Goal: Transaction & Acquisition: Obtain resource

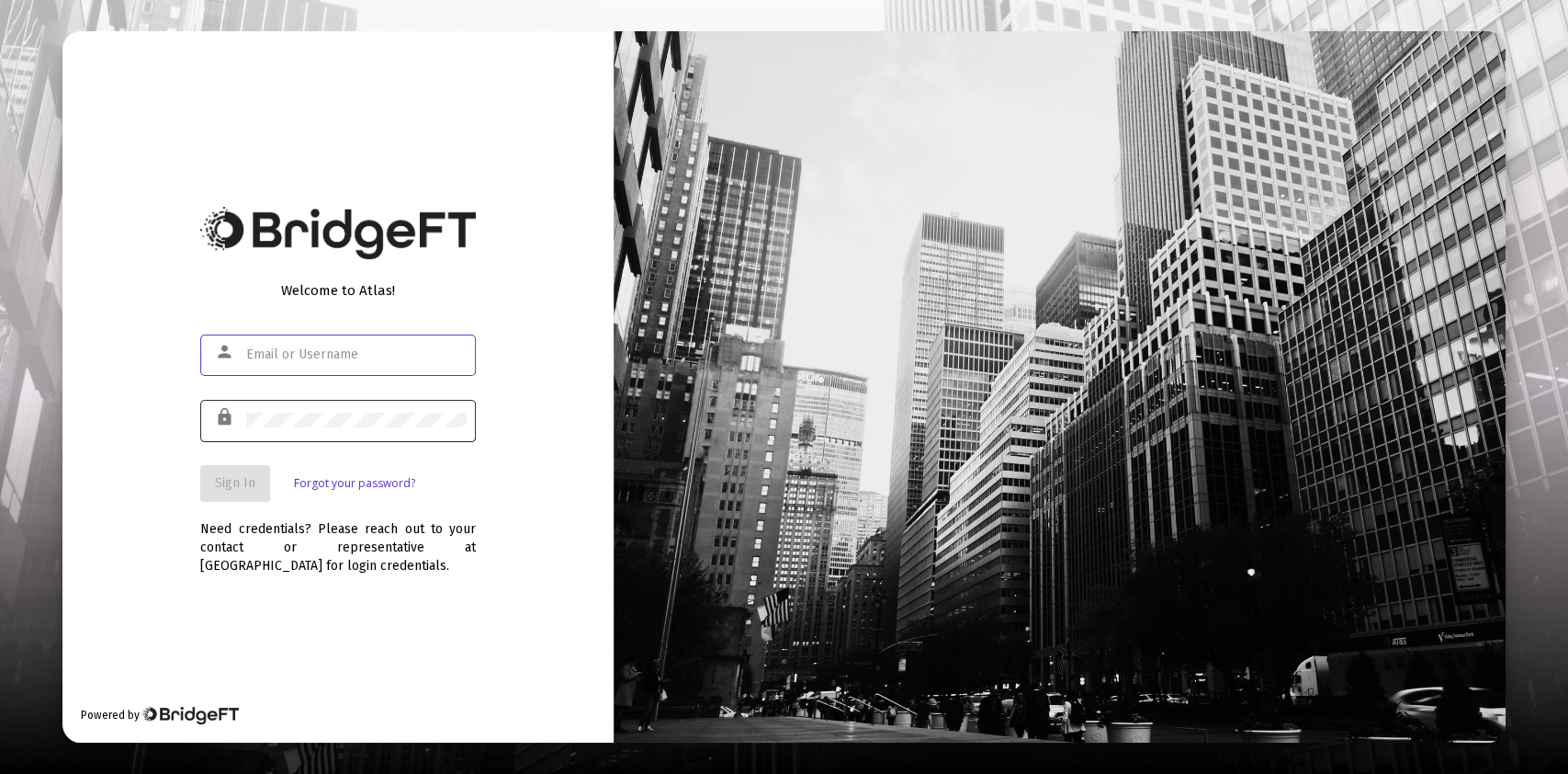
type input "[PERSON_NAME][EMAIL_ADDRESS][DOMAIN_NAME]"
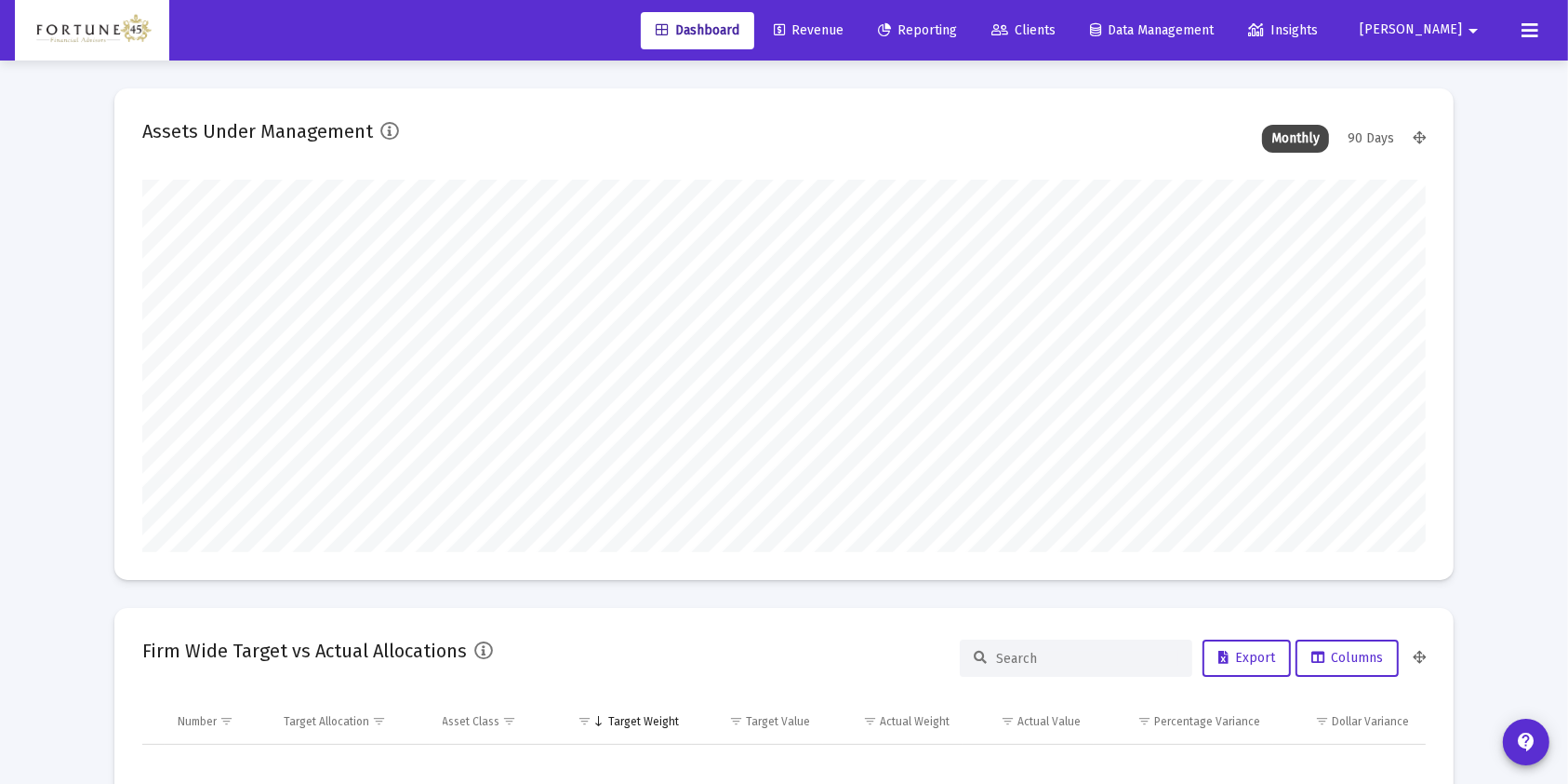
scroll to position [372, 691]
type input "[DATE]"
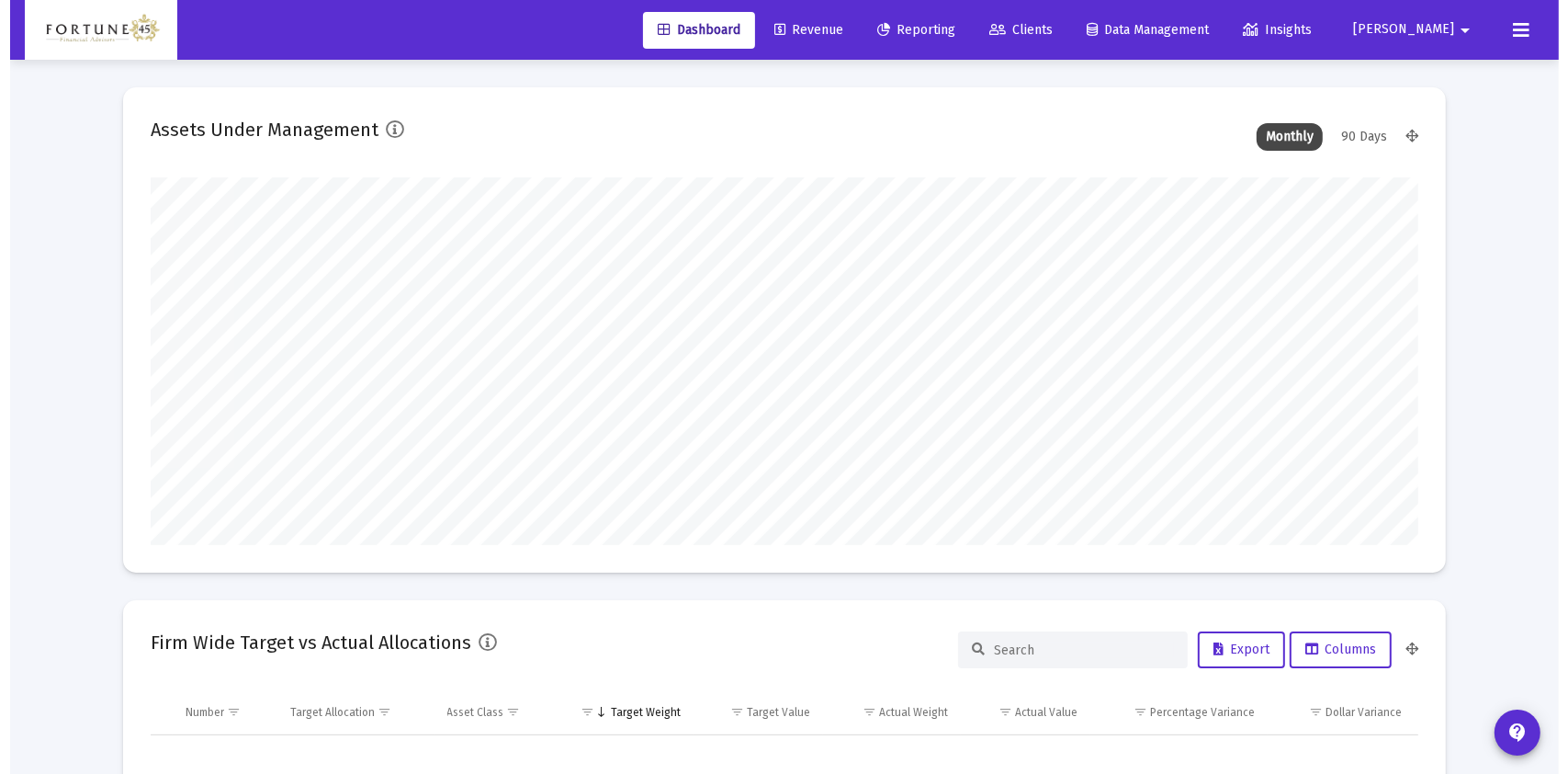
scroll to position [368, 592]
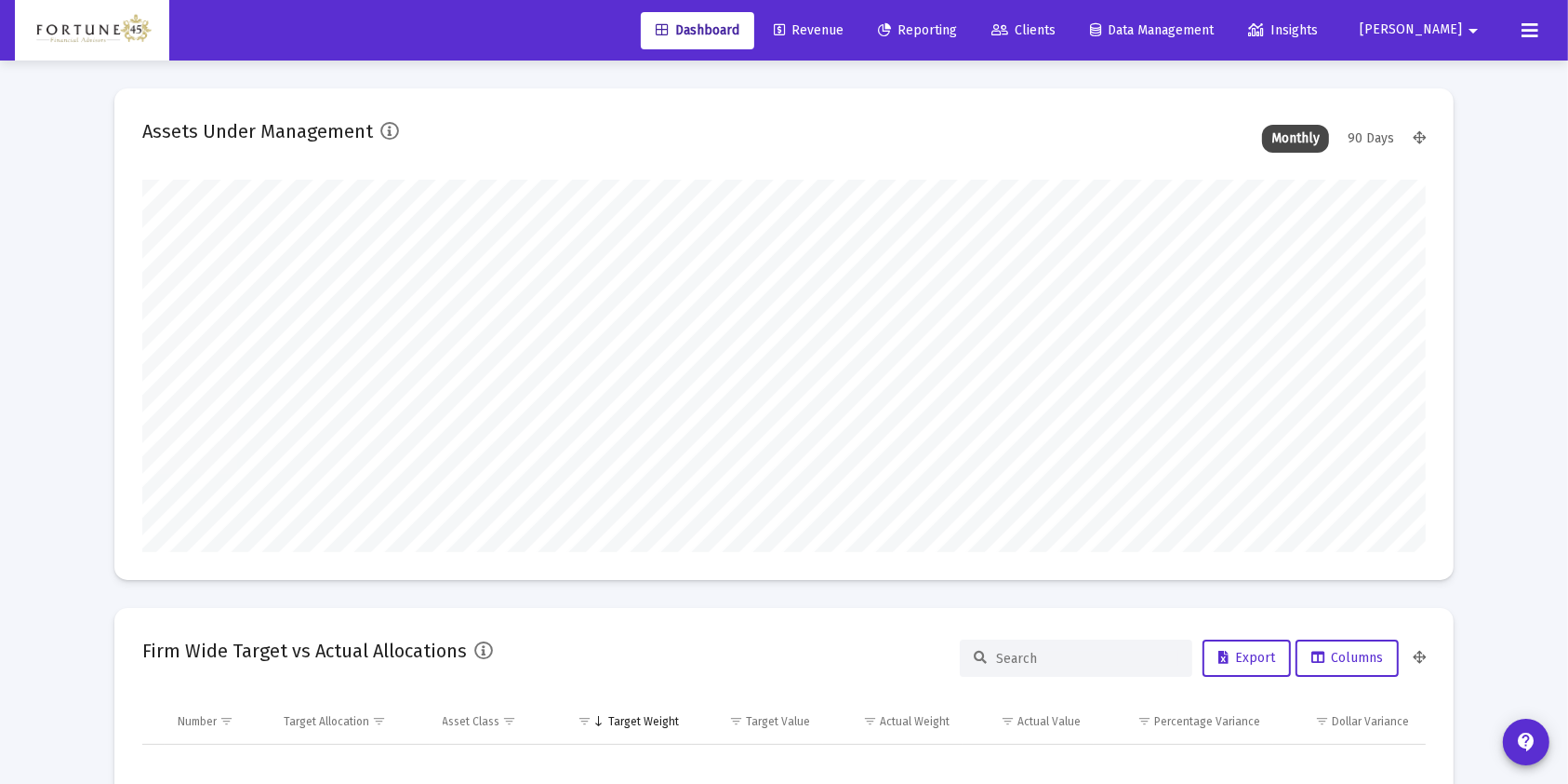
click at [957, 34] on span "Reporting" at bounding box center [917, 30] width 79 height 16
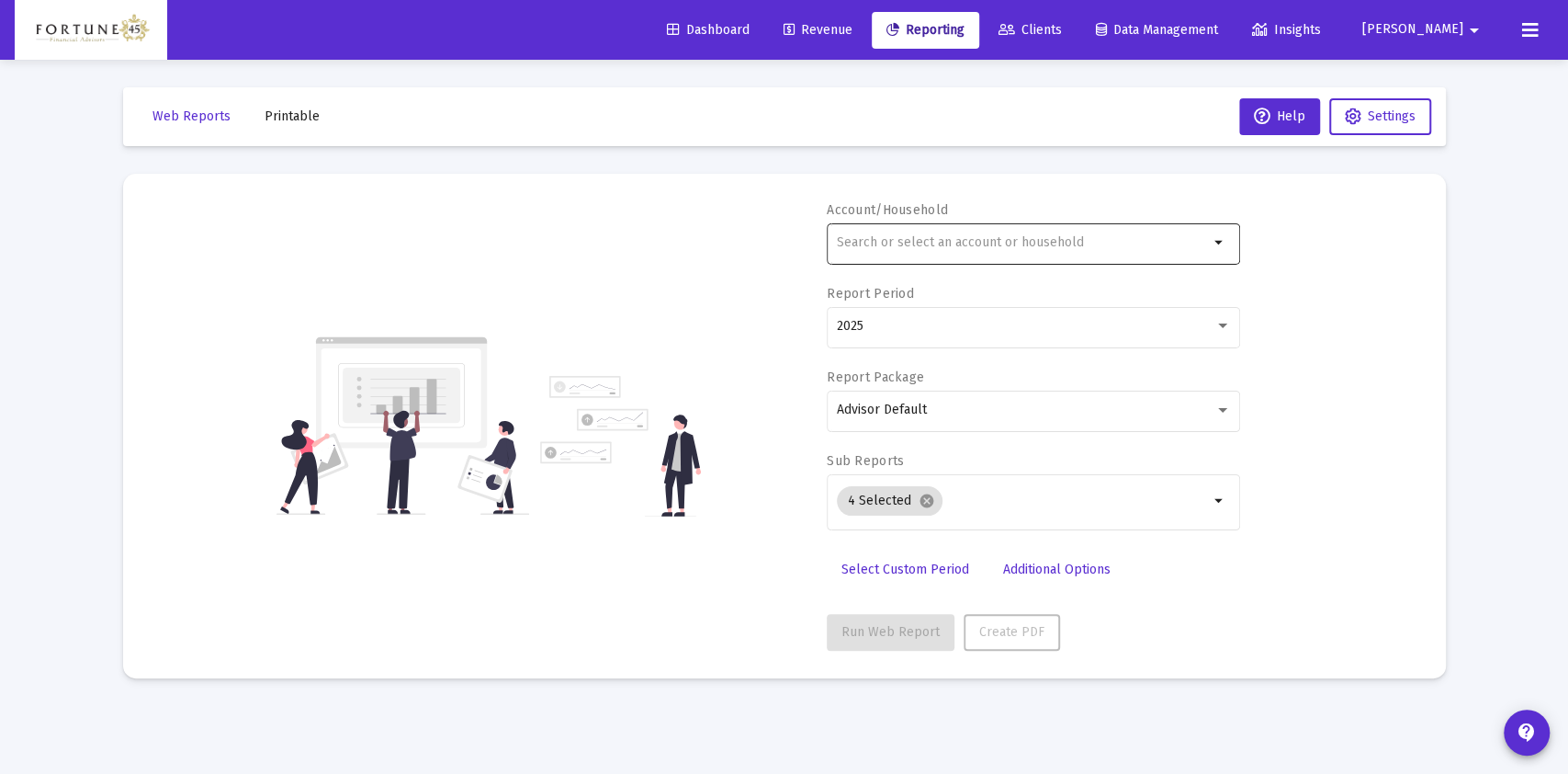
click at [1006, 246] on input "text" at bounding box center [1022, 243] width 372 height 15
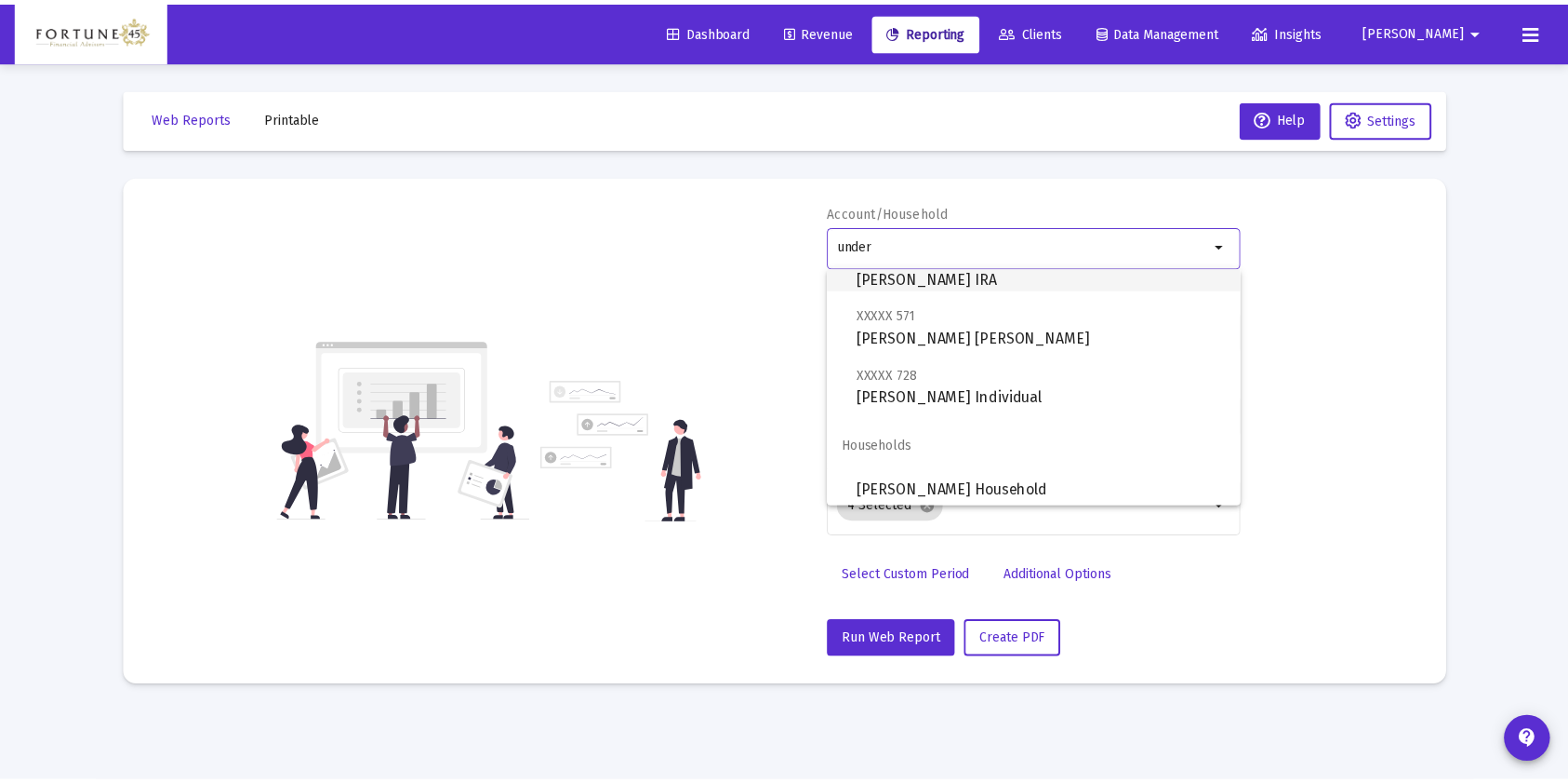
scroll to position [74, 0]
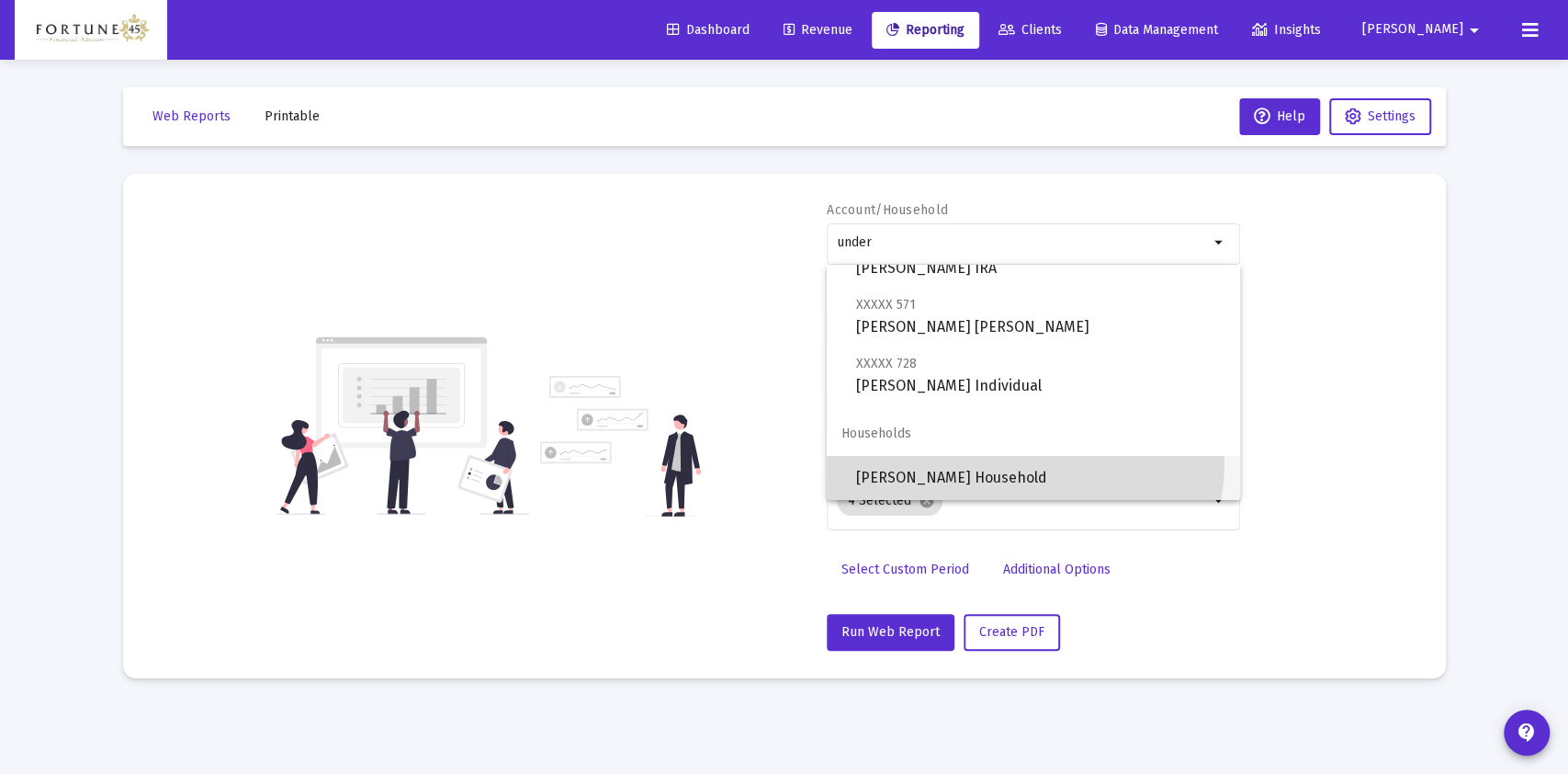
click at [1021, 462] on span "[PERSON_NAME] Household" at bounding box center [1040, 478] width 369 height 44
type input "[PERSON_NAME] Household"
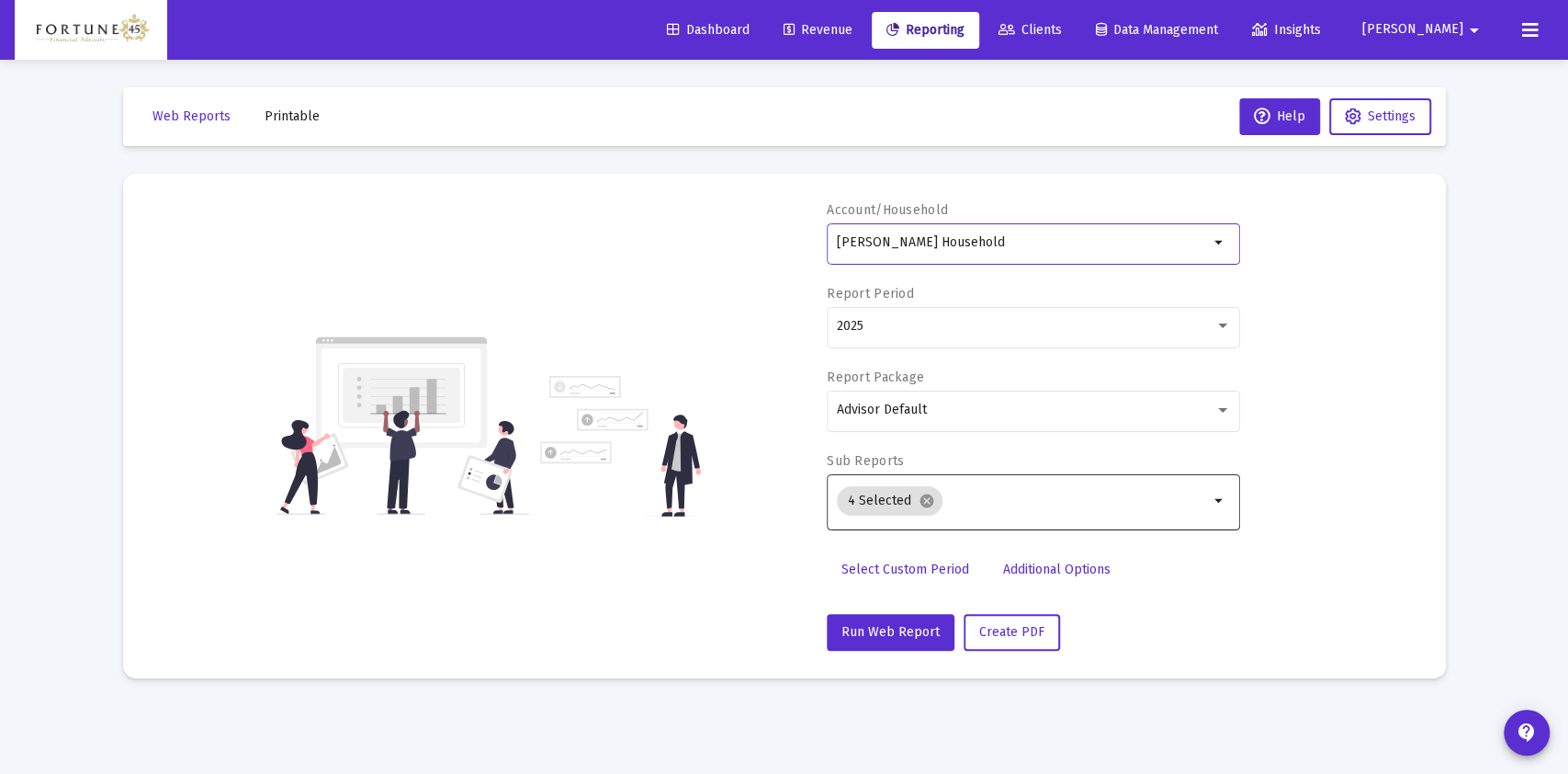
click at [949, 504] on input "Selection" at bounding box center [1079, 501] width 259 height 15
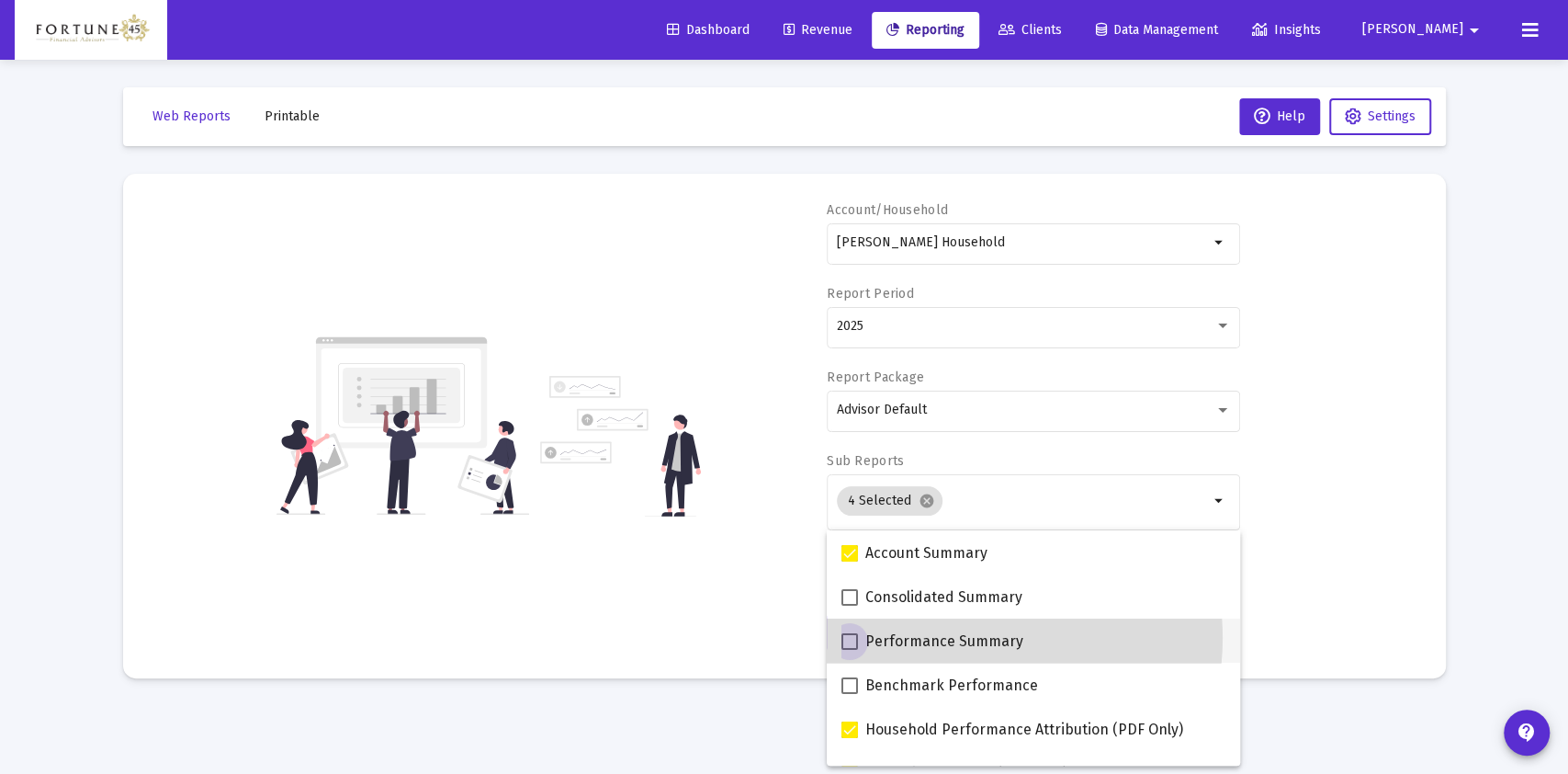
click at [970, 638] on span "Performance Summary" at bounding box center [944, 642] width 158 height 22
click at [849, 650] on input "Performance Summary" at bounding box center [848, 650] width 1 height 1
checkbox input "true"
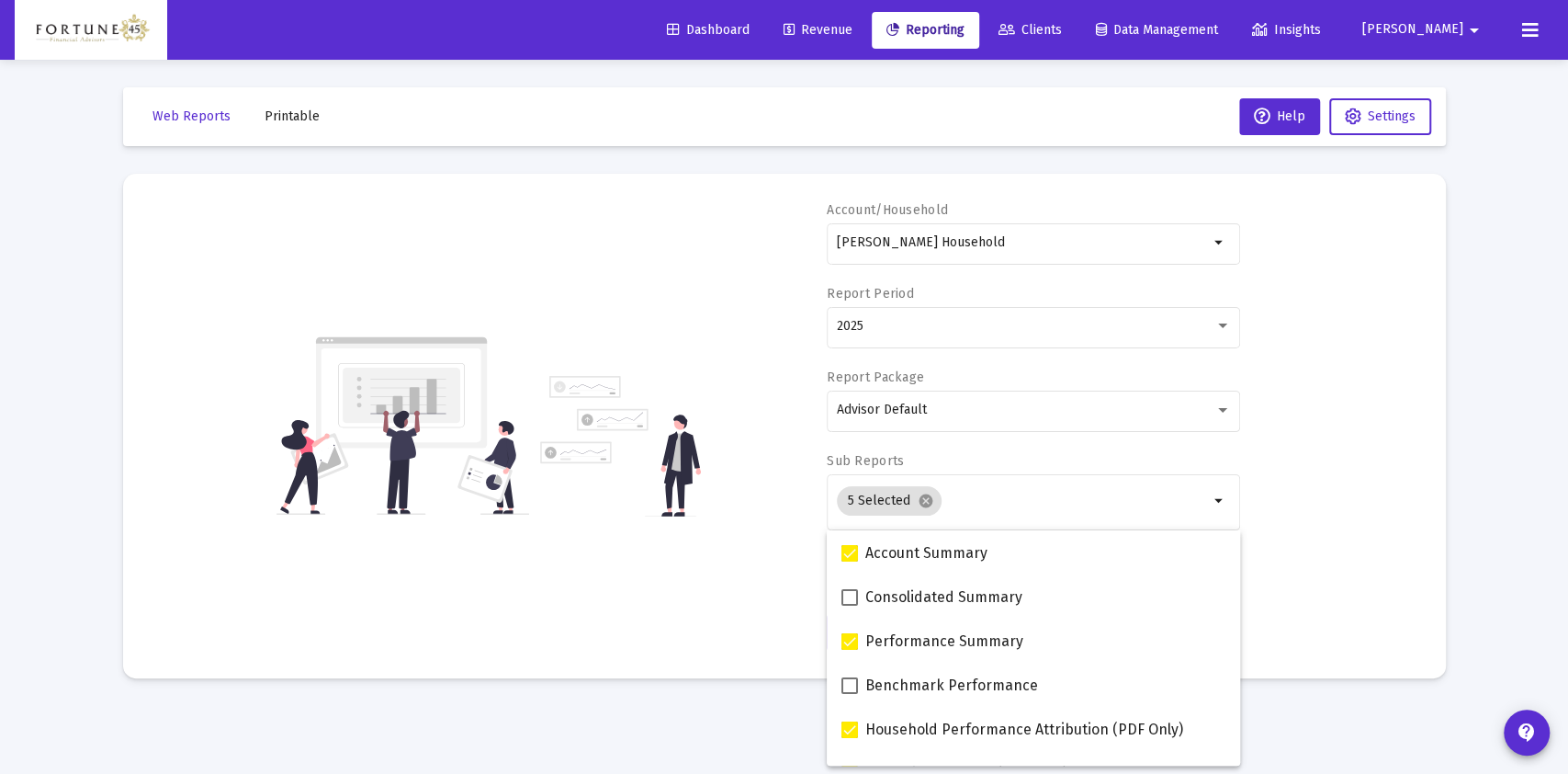
click at [733, 613] on div "Account/Household [PERSON_NAME] Household arrow_drop_down Report Period 2025 Re…" at bounding box center [784, 426] width 1267 height 450
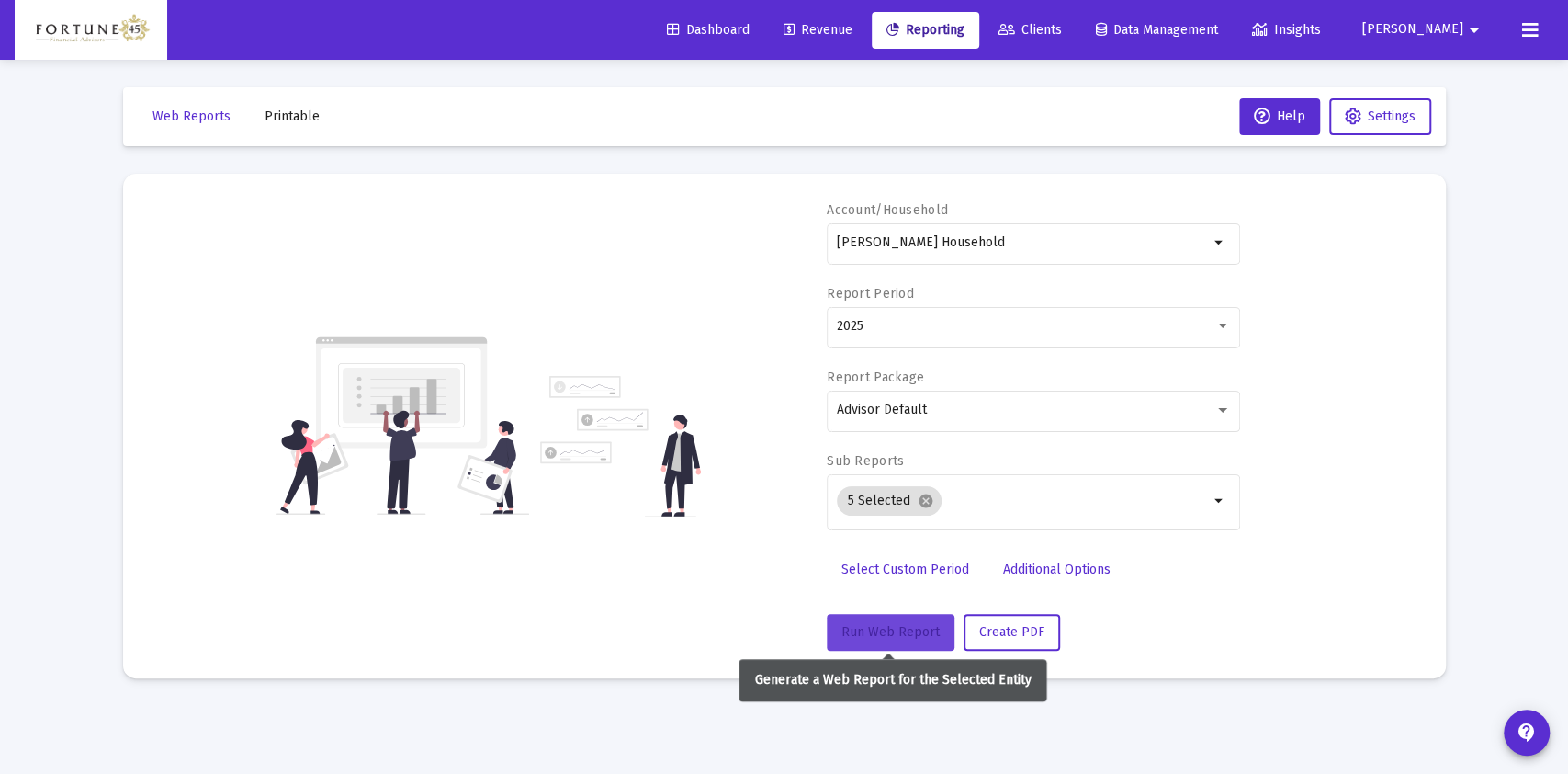
click at [896, 638] on span "Run Web Report" at bounding box center [890, 632] width 98 height 16
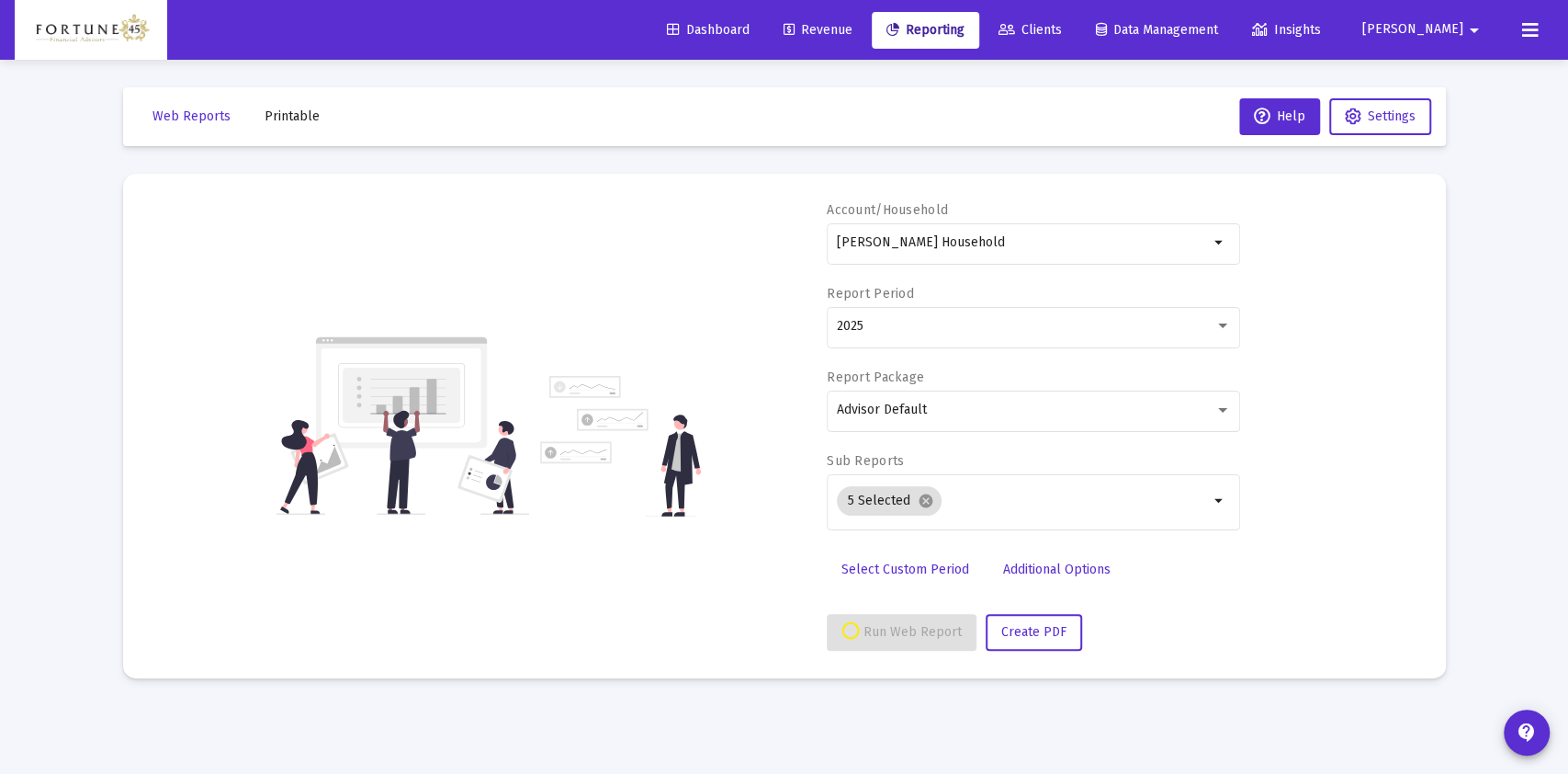
select select "View all"
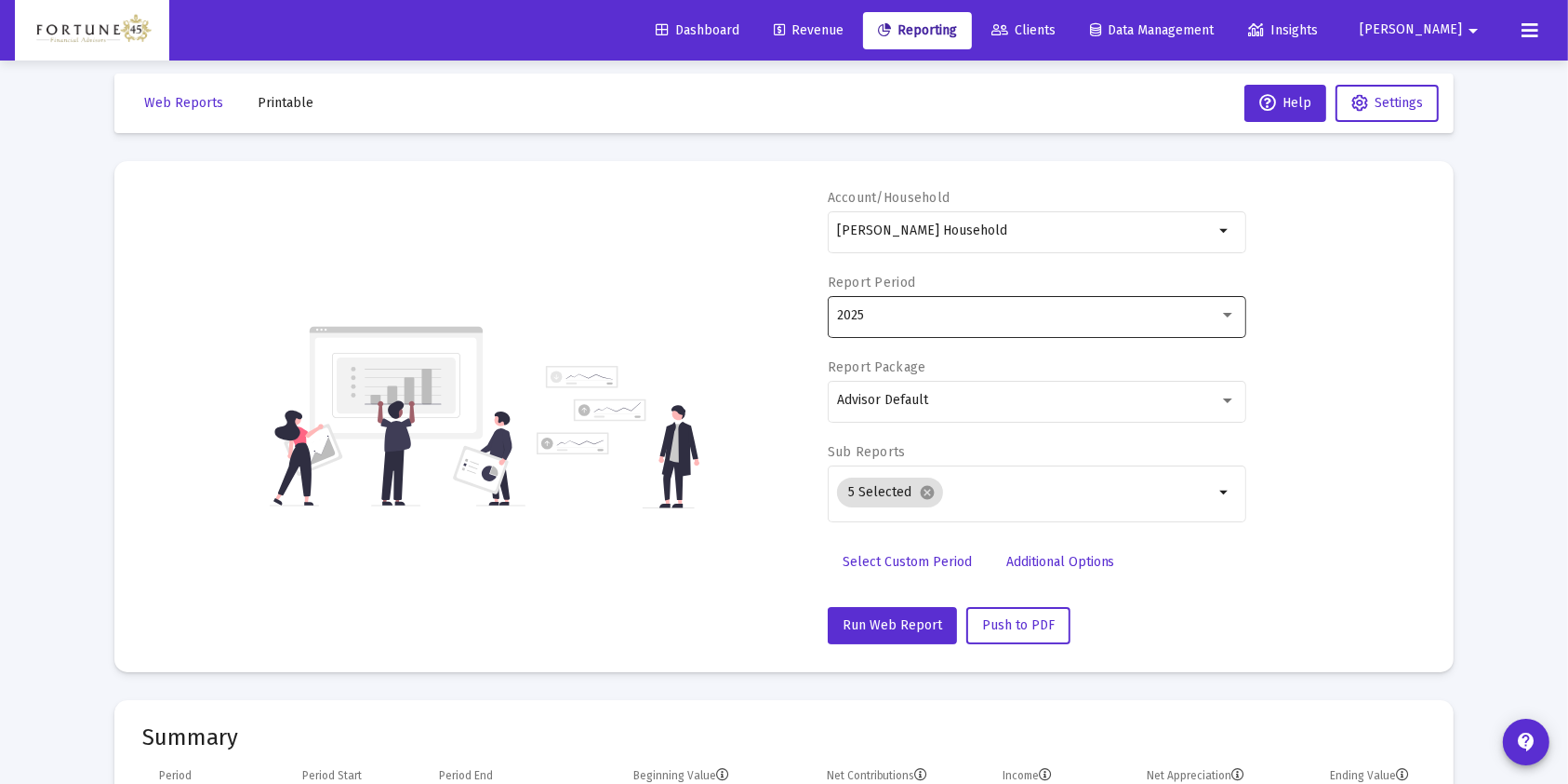
scroll to position [0, 0]
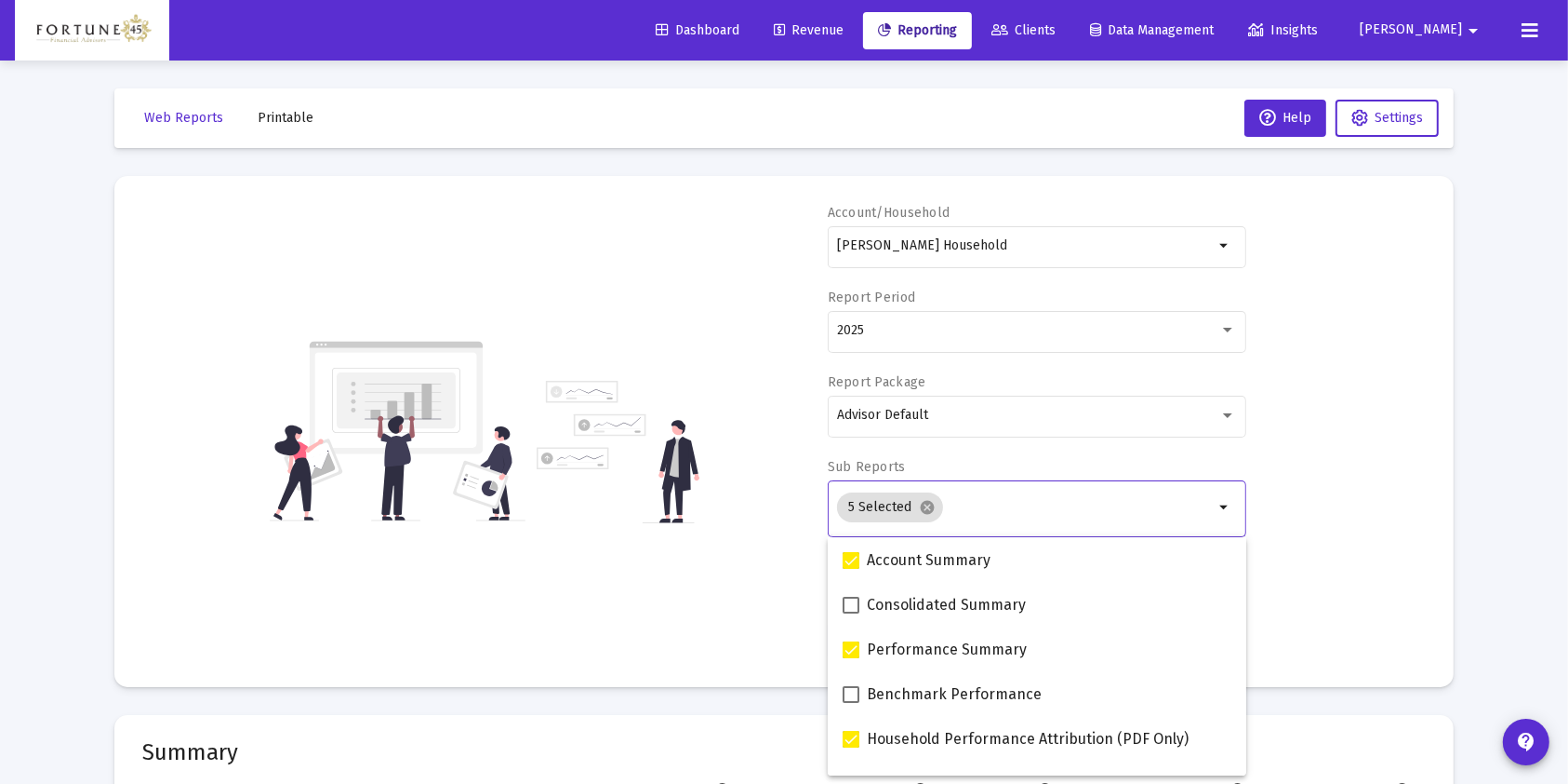
click at [962, 510] on input "Selection" at bounding box center [1081, 507] width 263 height 15
click at [945, 600] on span "Consolidated Summary" at bounding box center [945, 605] width 159 height 22
click at [851, 614] on input "Consolidated Summary" at bounding box center [850, 614] width 1 height 1
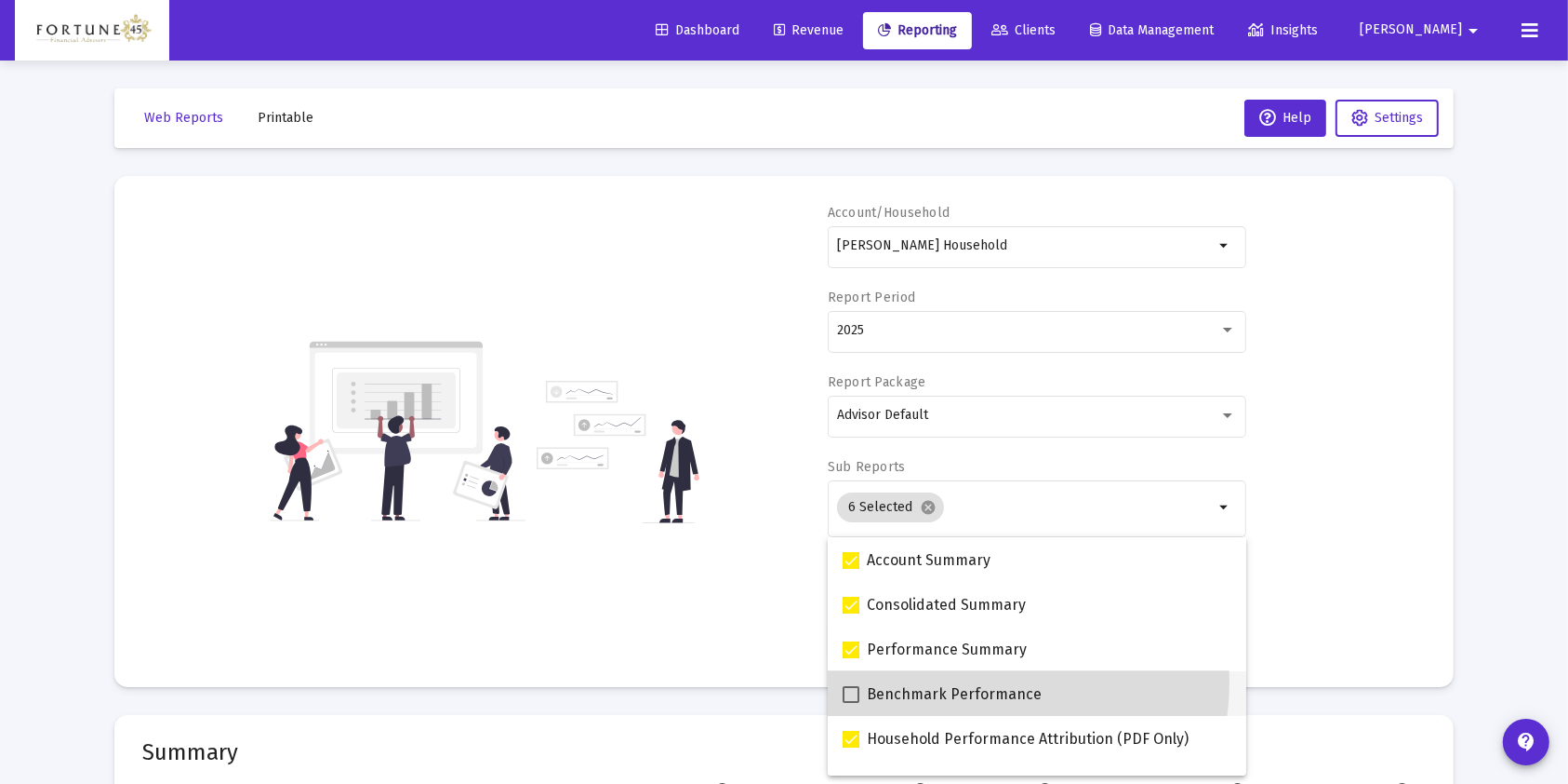
click at [970, 682] on mat-checkbox "Benchmark Performance" at bounding box center [942, 694] width 199 height 45
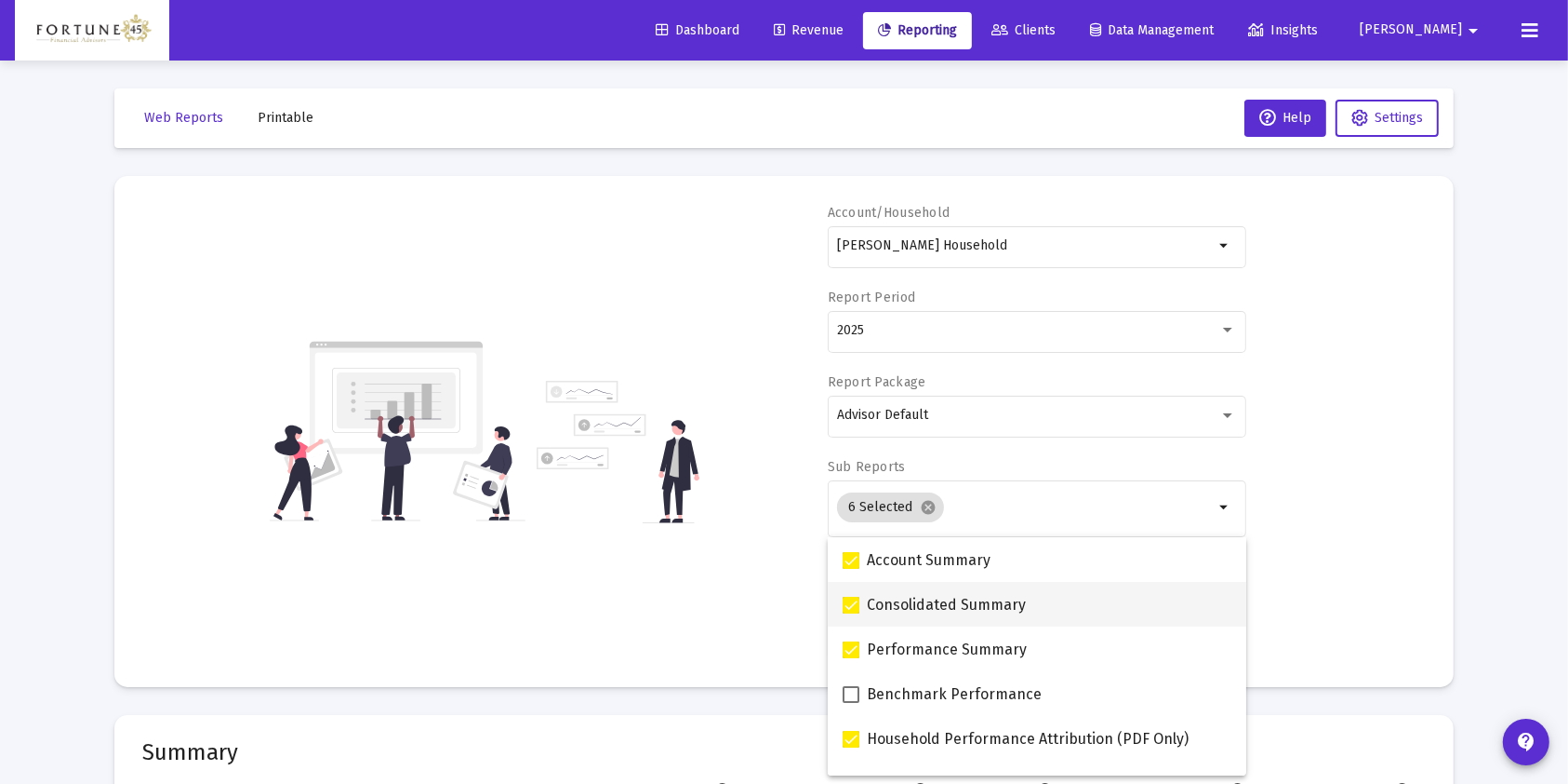
click at [969, 596] on span "Consolidated Summary" at bounding box center [945, 605] width 159 height 22
click at [851, 614] on input "Consolidated Summary" at bounding box center [850, 614] width 1 height 1
checkbox input "false"
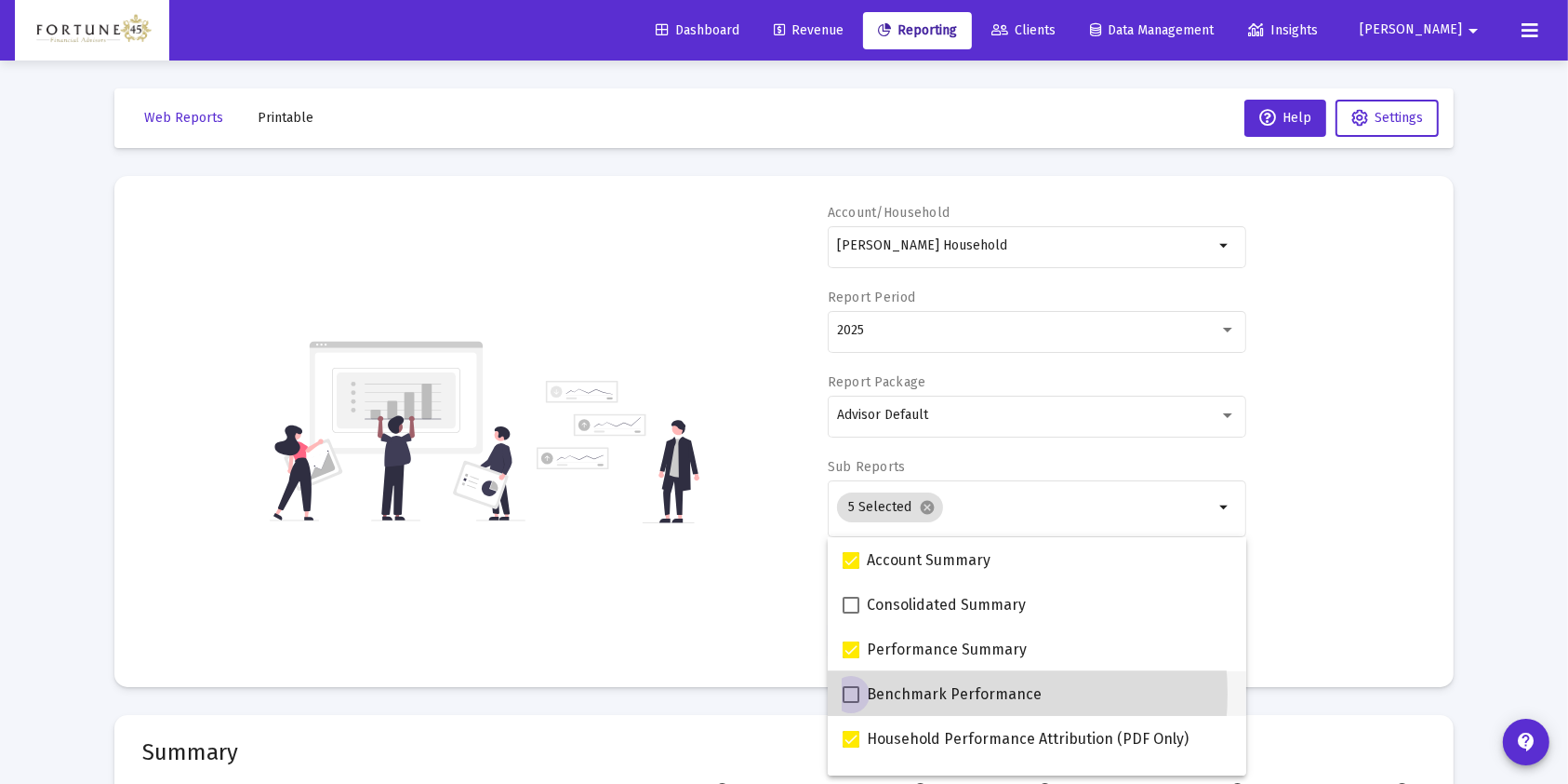
click at [937, 694] on span "Benchmark Performance" at bounding box center [954, 695] width 175 height 22
click at [851, 703] on input "Benchmark Performance" at bounding box center [850, 703] width 1 height 1
checkbox input "true"
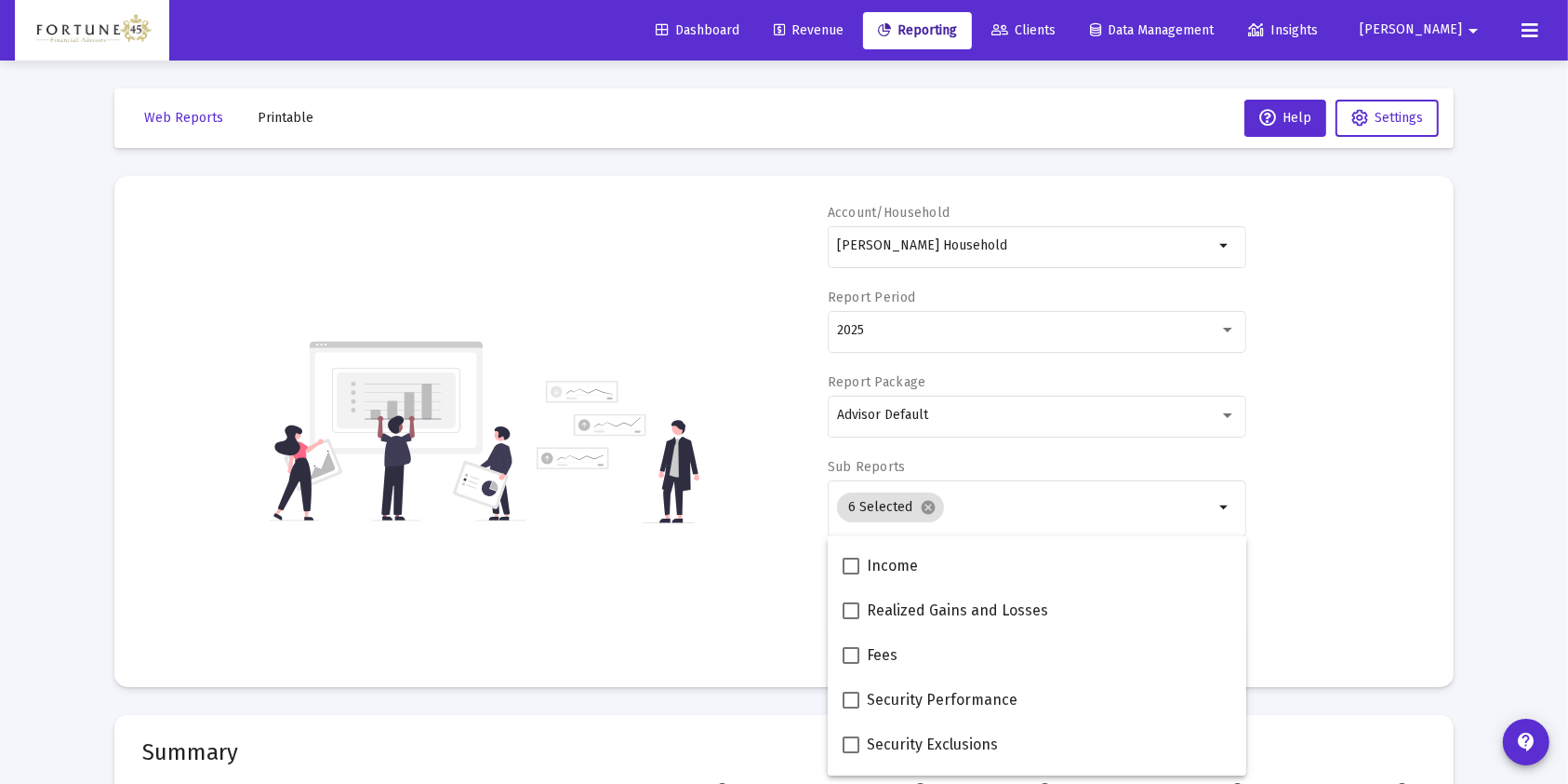
scroll to position [745, 0]
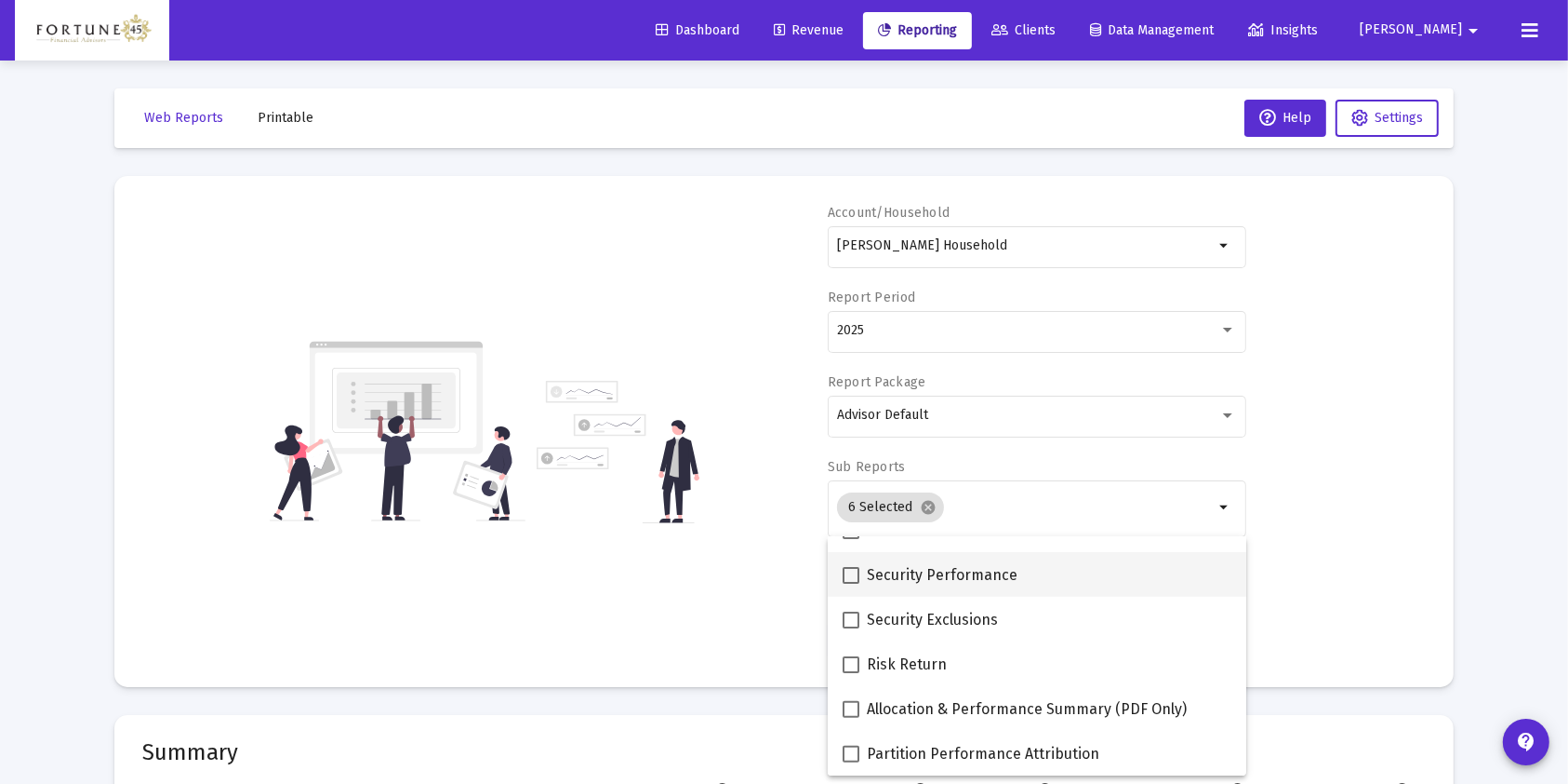
click at [1080, 576] on div "Security Performance" at bounding box center [1037, 574] width 389 height 45
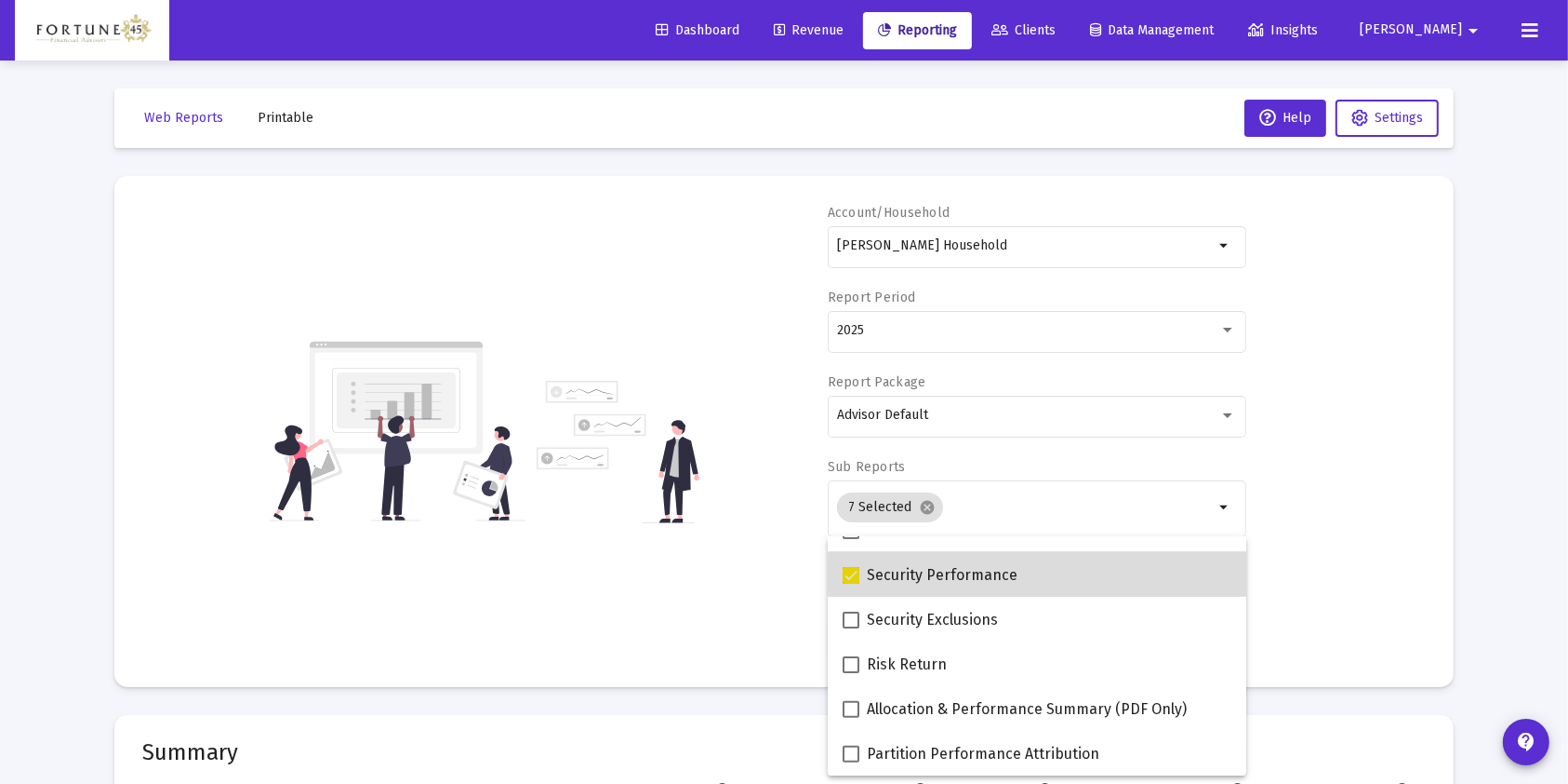
click at [1080, 576] on div "Security Performance" at bounding box center [1037, 574] width 389 height 45
checkbox input "false"
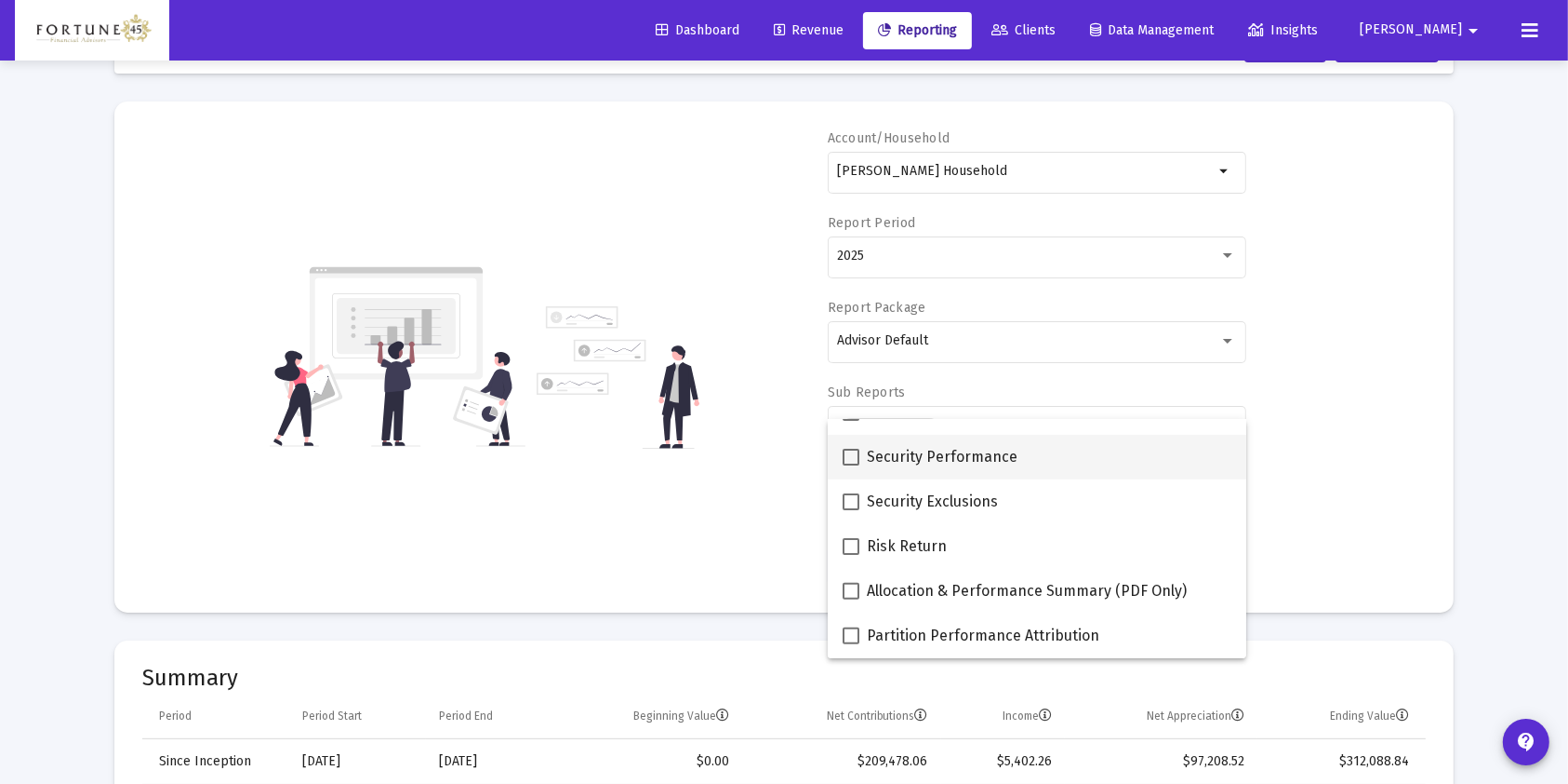
scroll to position [124, 0]
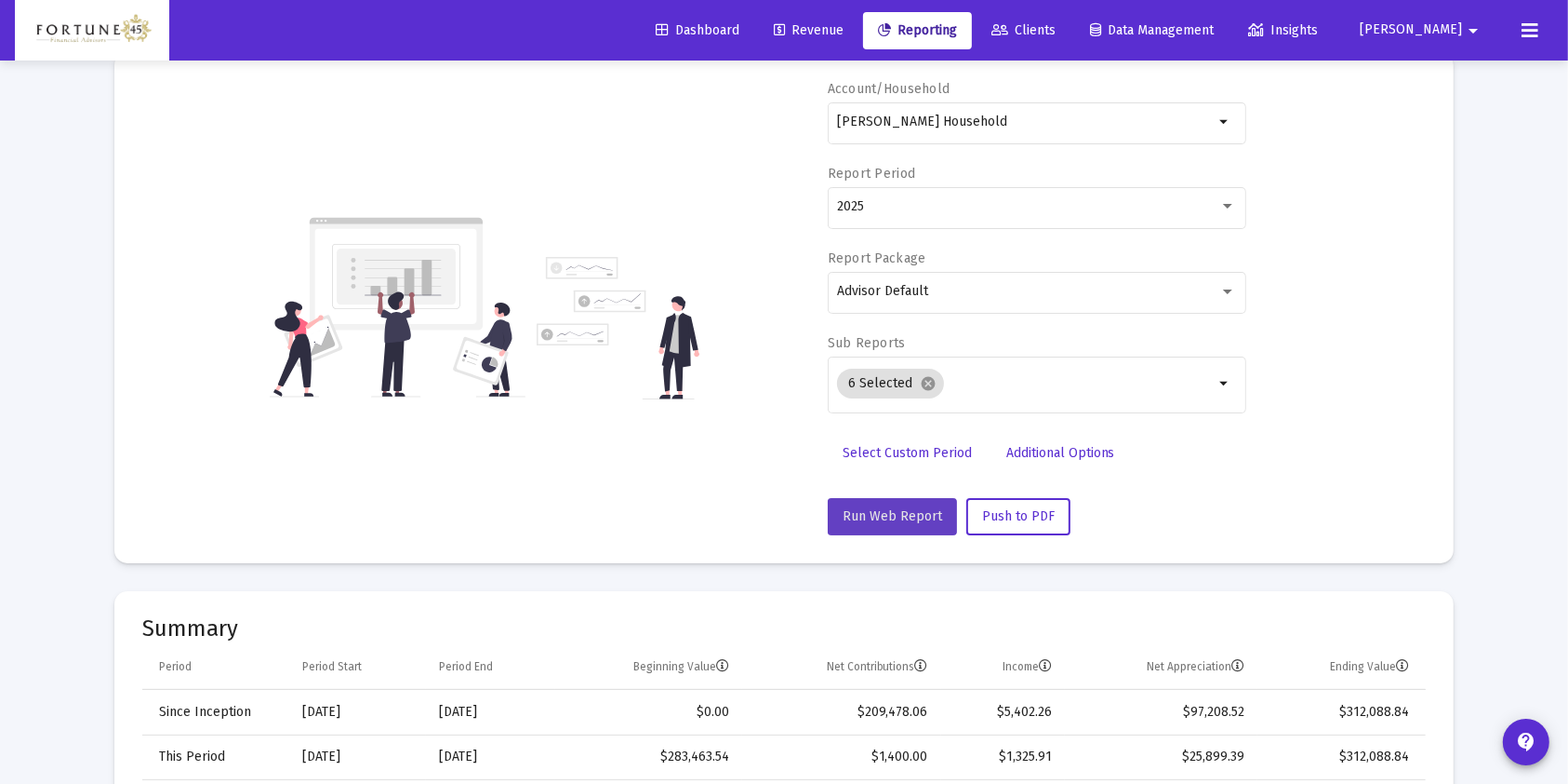
click at [904, 503] on button "Run Web Report" at bounding box center [892, 517] width 129 height 37
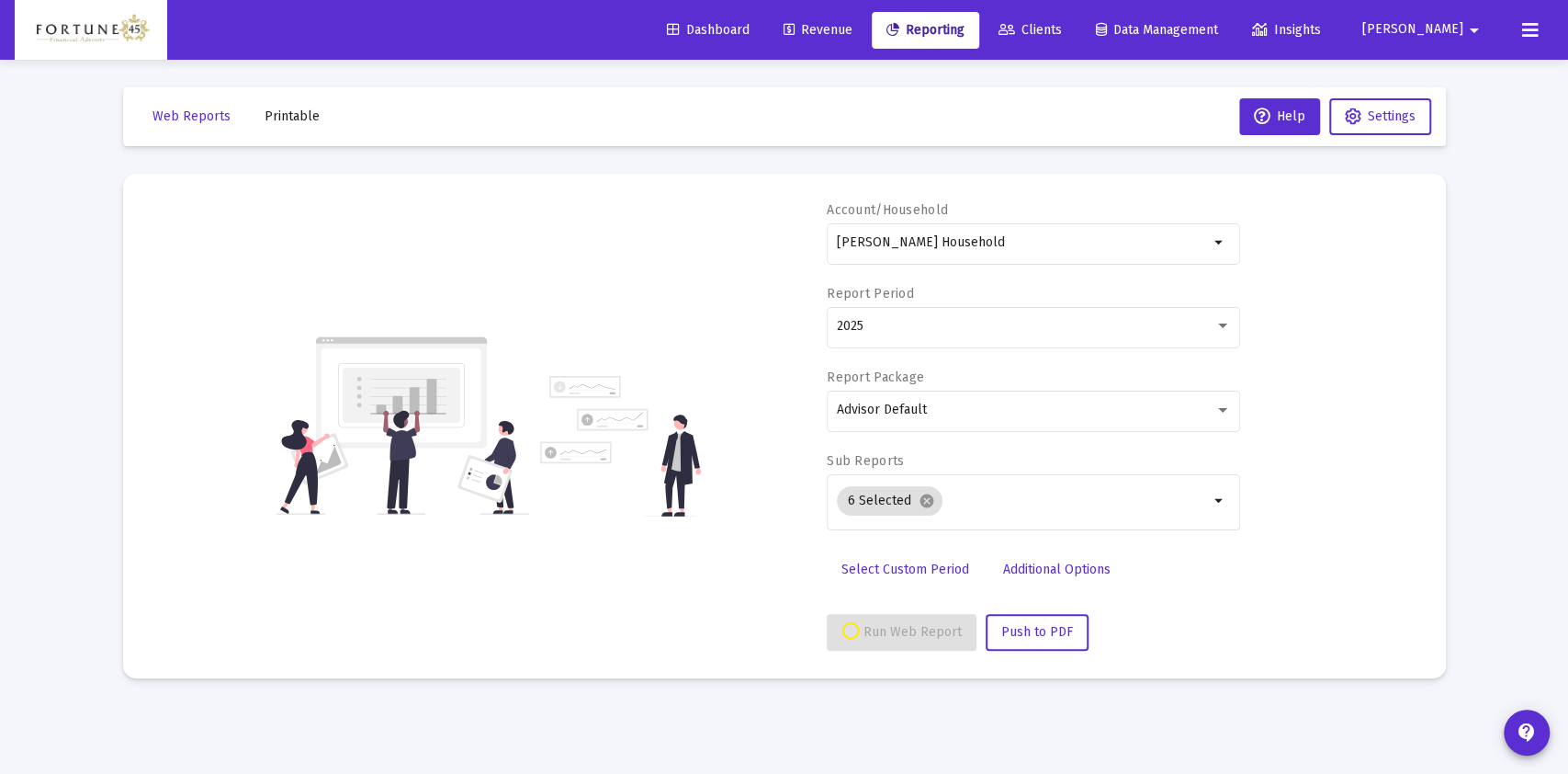
select select "View all"
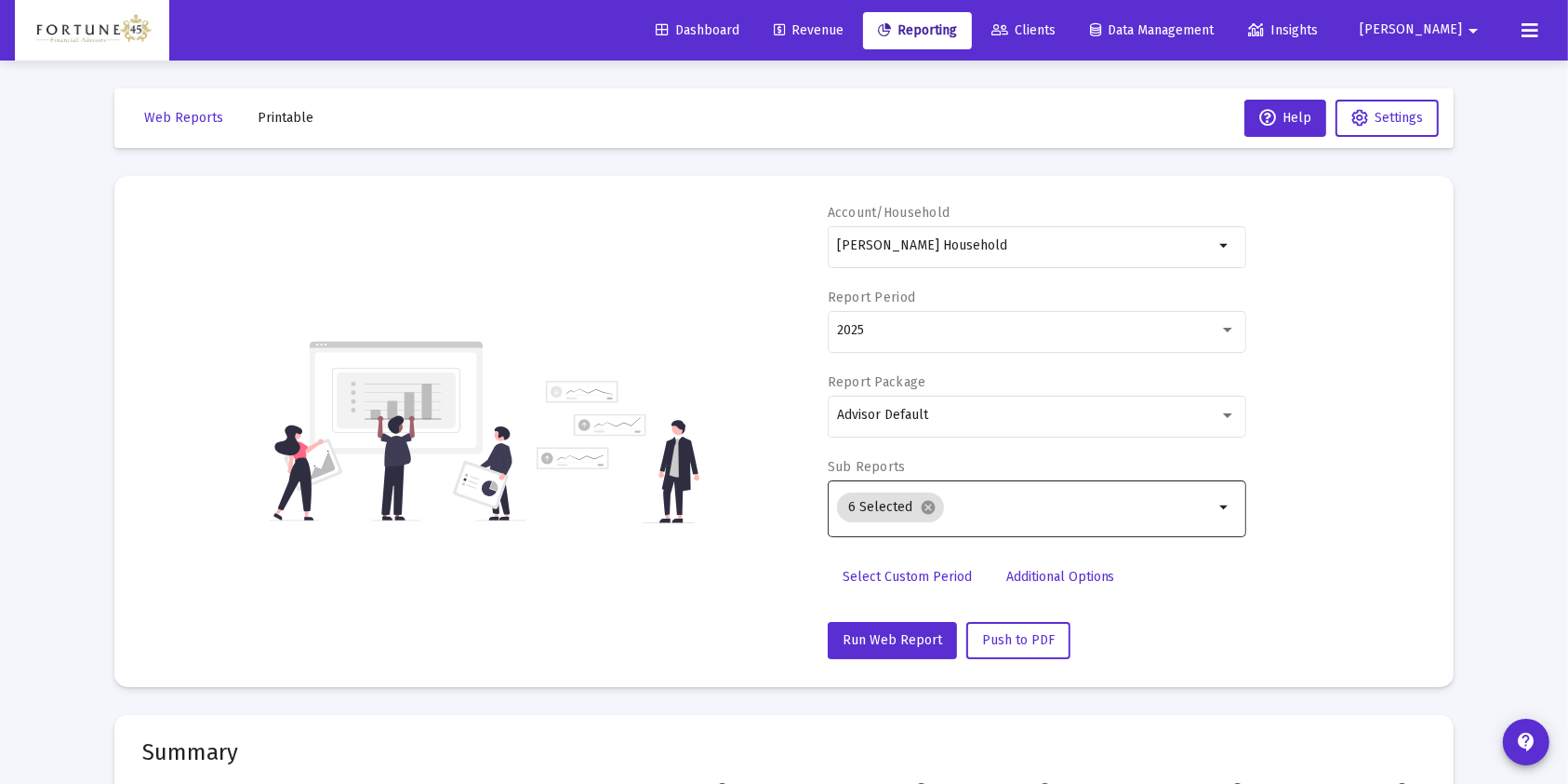
click at [978, 507] on input "Selection" at bounding box center [1082, 507] width 262 height 15
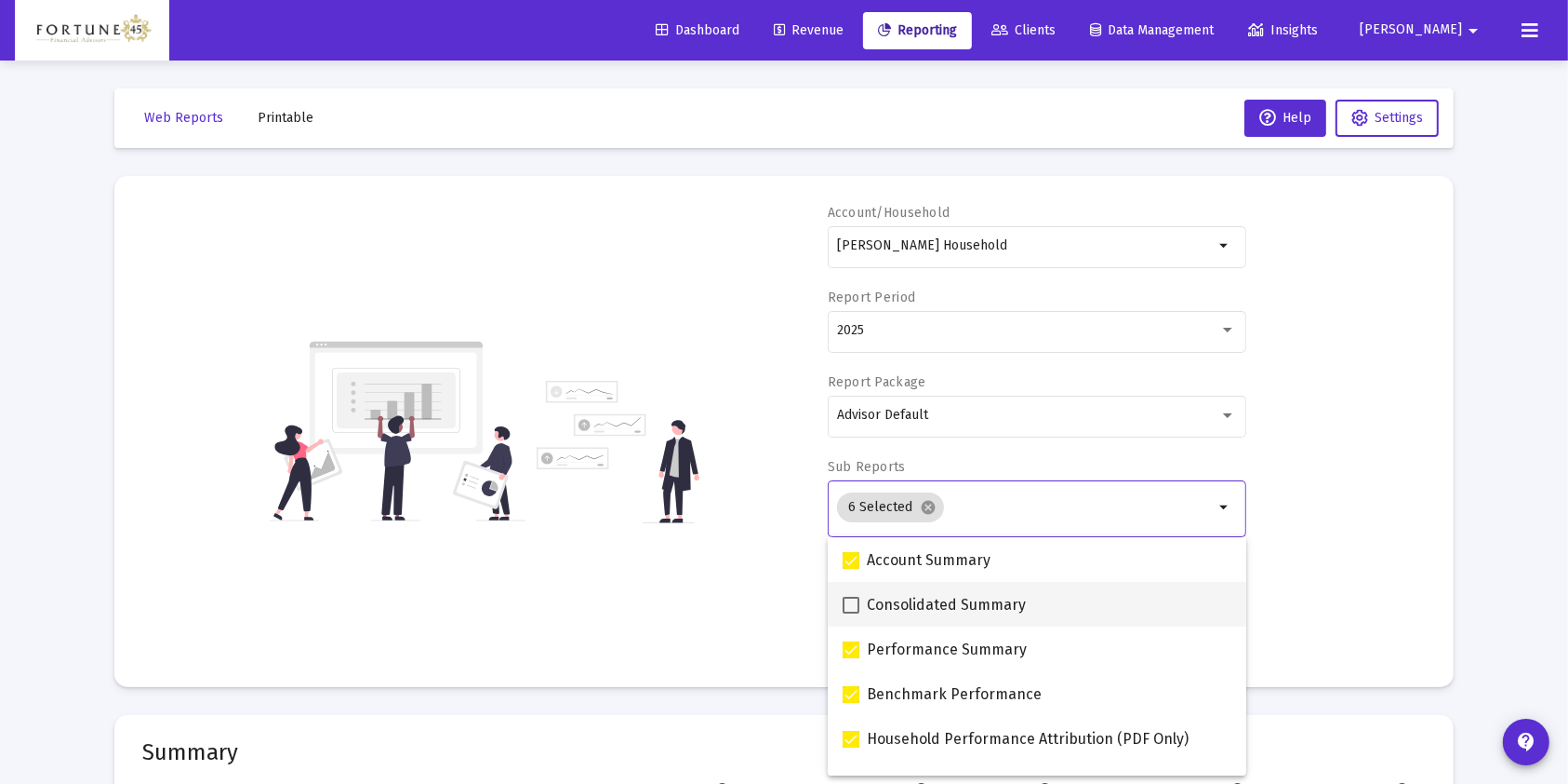
click at [931, 595] on span "Consolidated Summary" at bounding box center [945, 605] width 159 height 22
click at [851, 614] on input "Consolidated Summary" at bounding box center [850, 614] width 1 height 1
checkbox input "true"
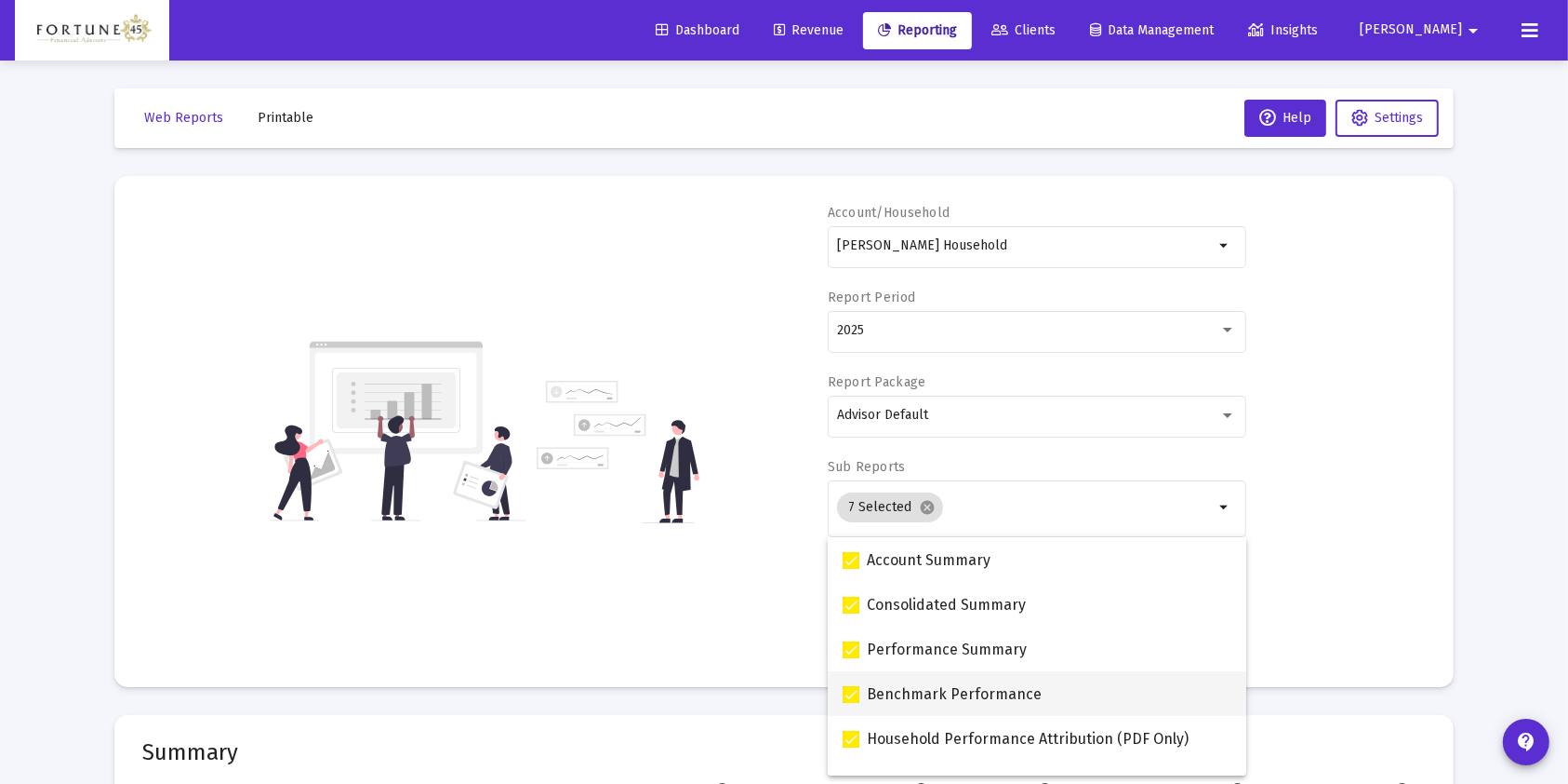
click at [940, 683] on span "Benchmark Performance" at bounding box center [954, 695] width 175 height 22
click at [851, 703] on input "Benchmark Performance" at bounding box center [850, 703] width 1 height 1
checkbox input "false"
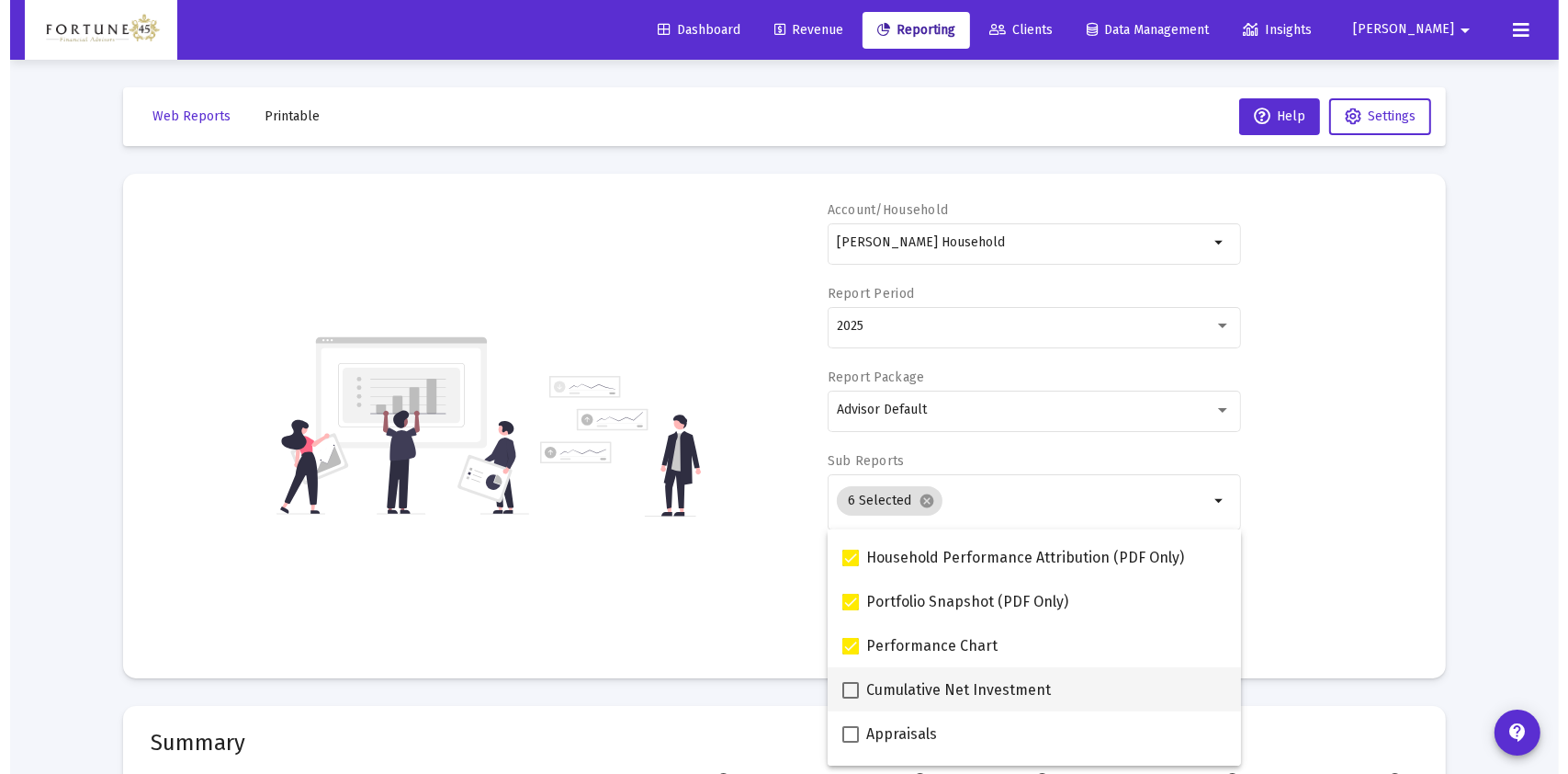
scroll to position [122, 0]
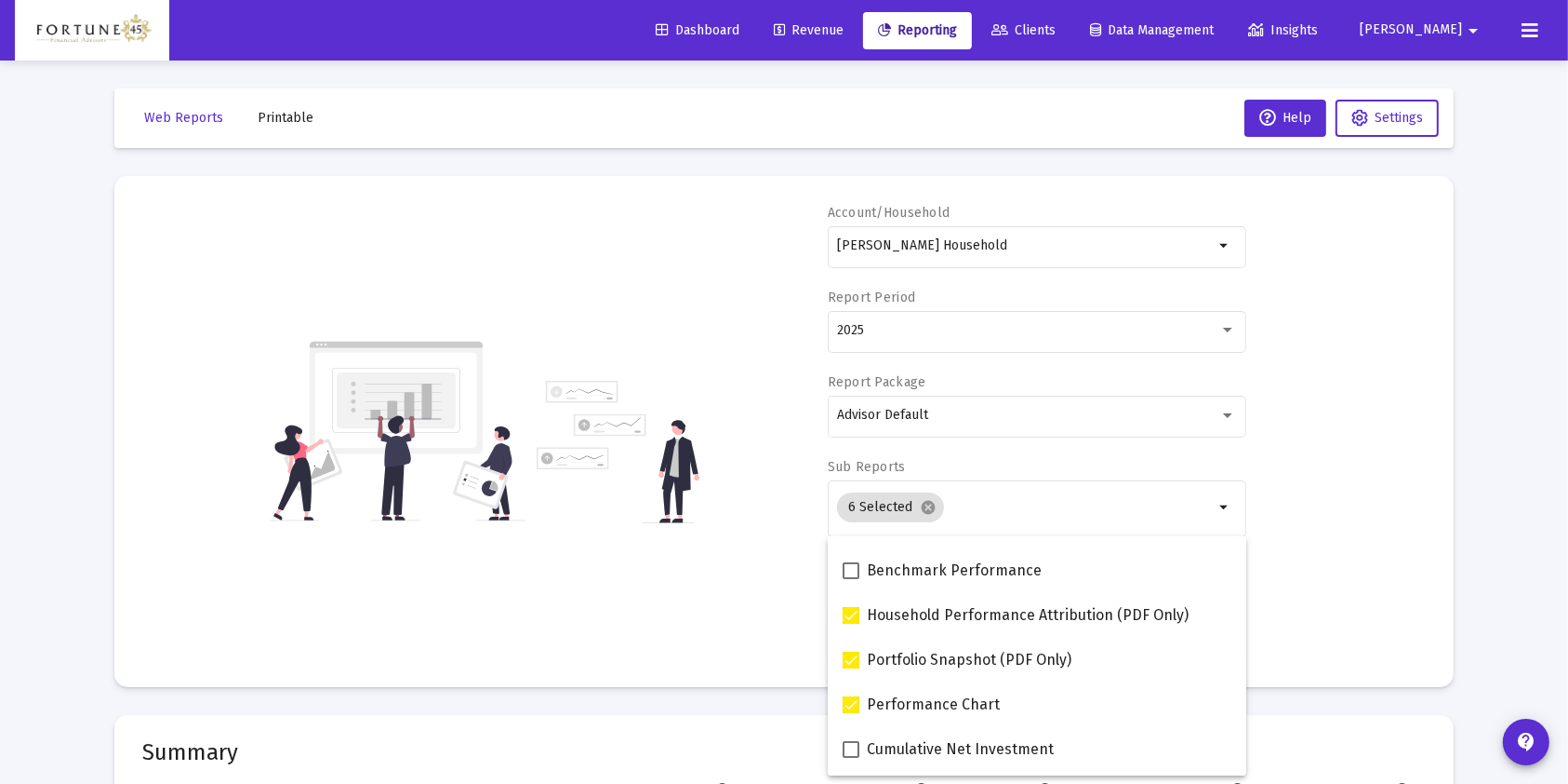
click at [1383, 567] on div "Account/Household [PERSON_NAME] Household arrow_drop_down Report Period 2025 Re…" at bounding box center [784, 431] width 1283 height 455
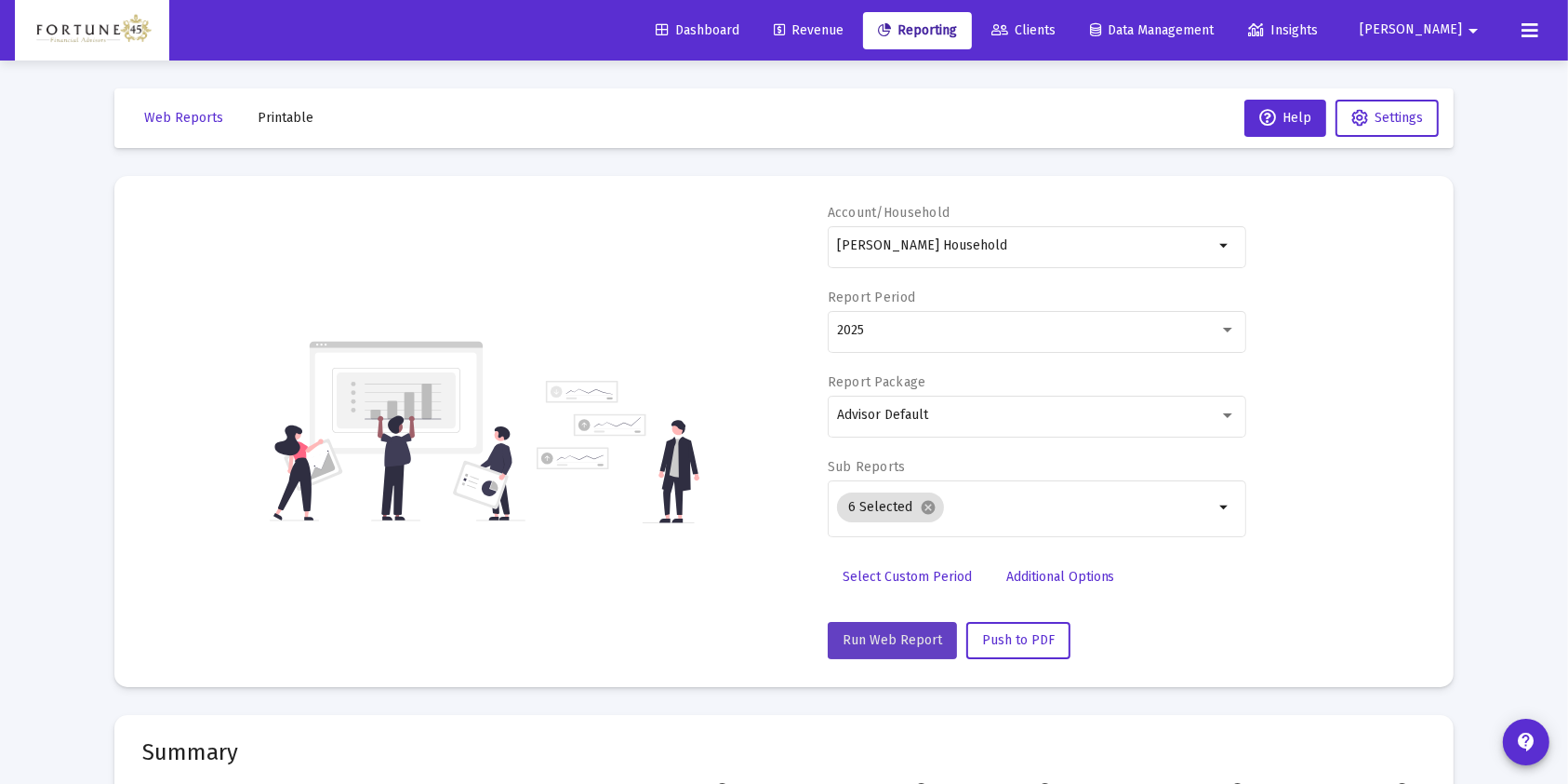
click at [893, 626] on button "Run Web Report" at bounding box center [892, 641] width 129 height 37
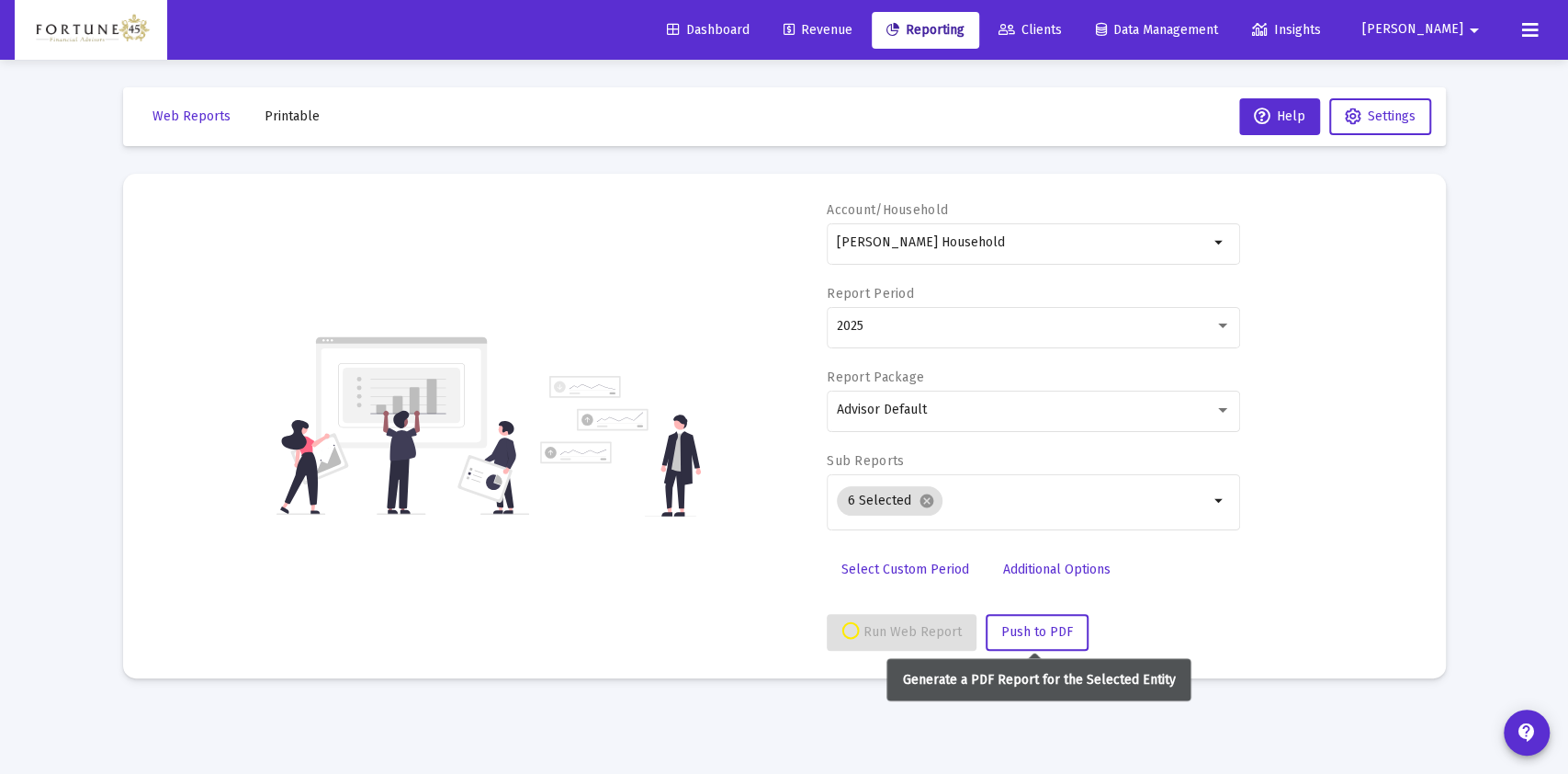
select select "View all"
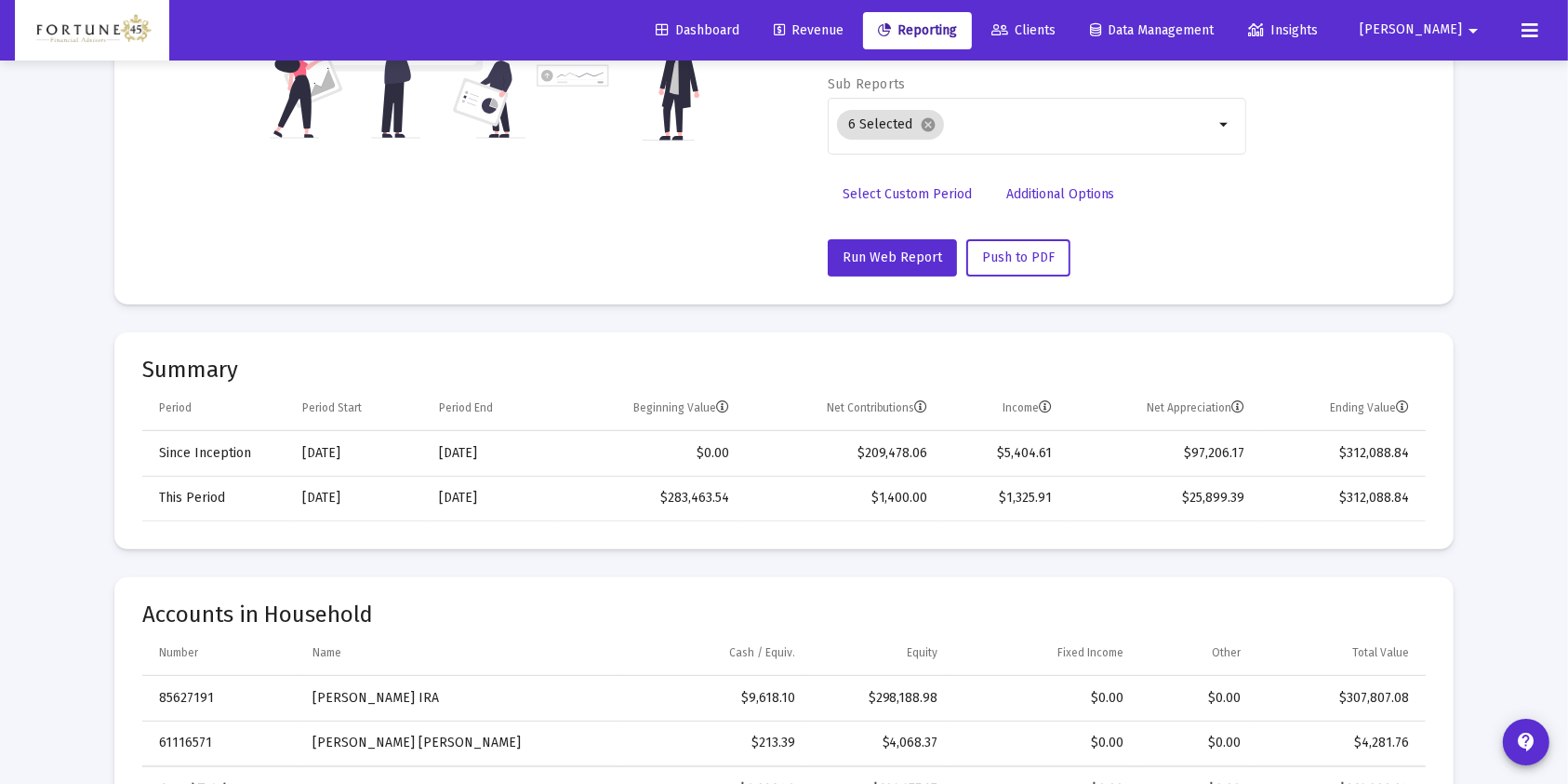
scroll to position [120, 0]
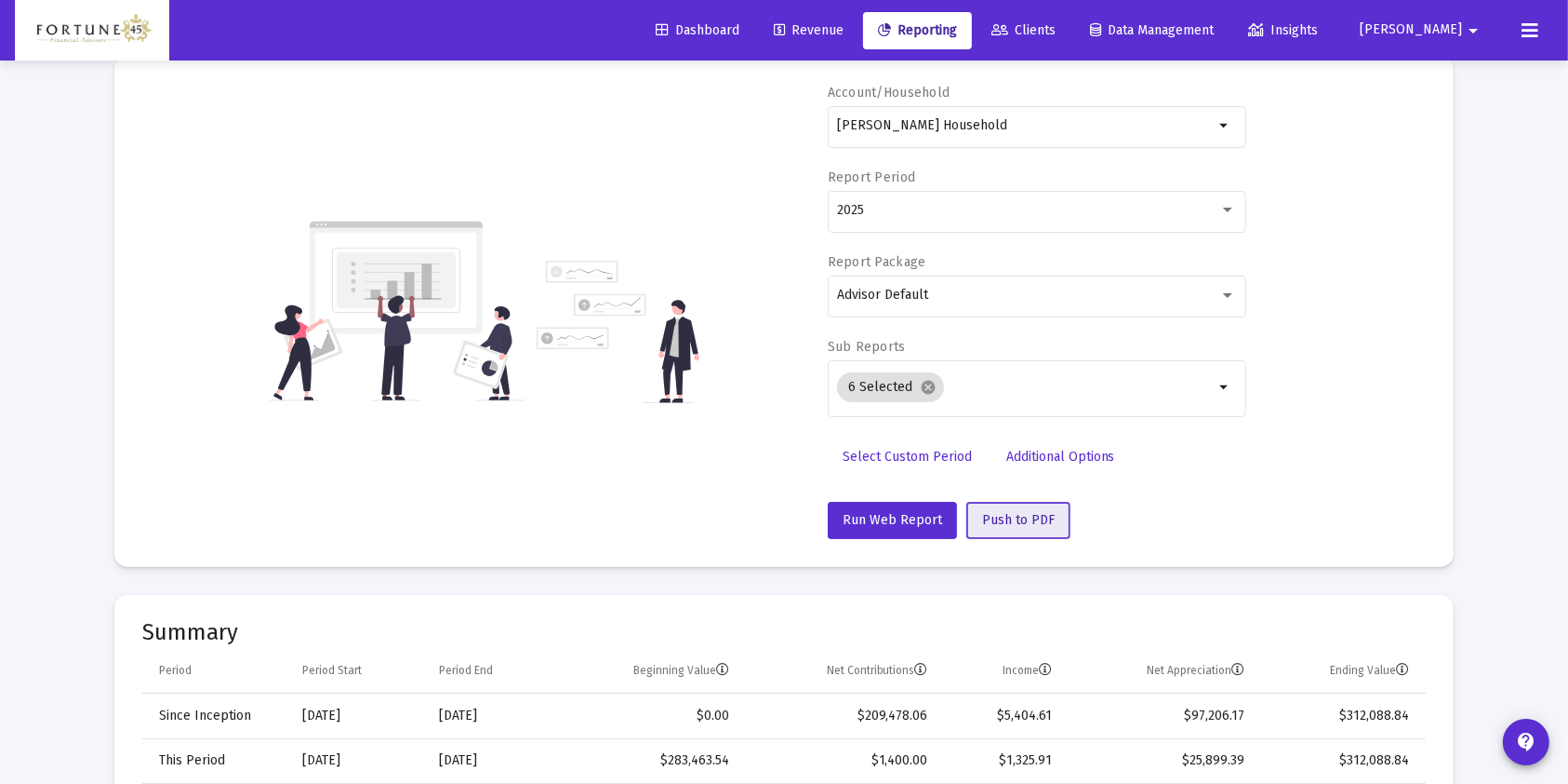
click at [1028, 513] on span "Push to PDF" at bounding box center [1018, 520] width 73 height 16
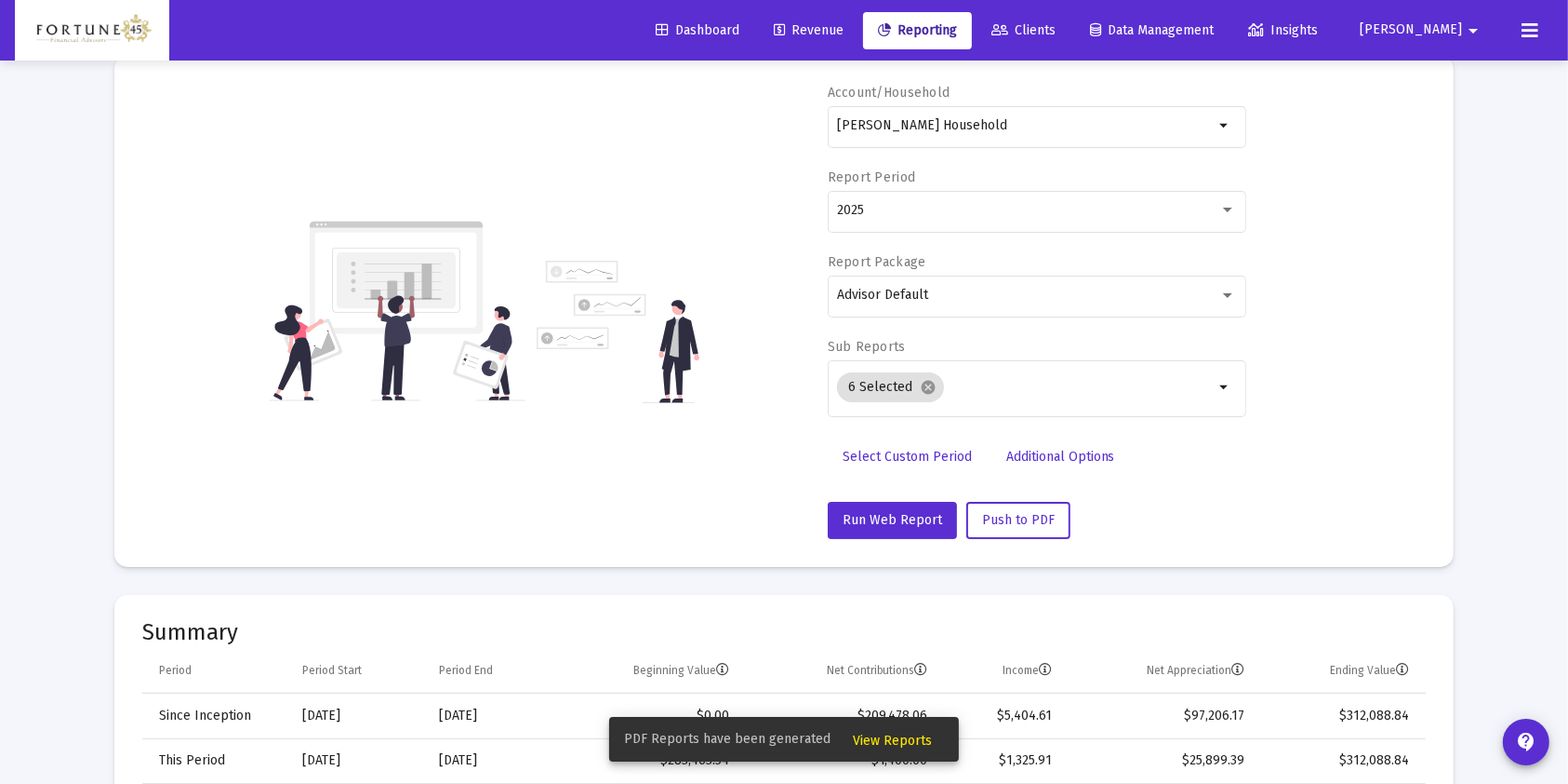
click at [906, 742] on span "View Reports" at bounding box center [891, 740] width 79 height 16
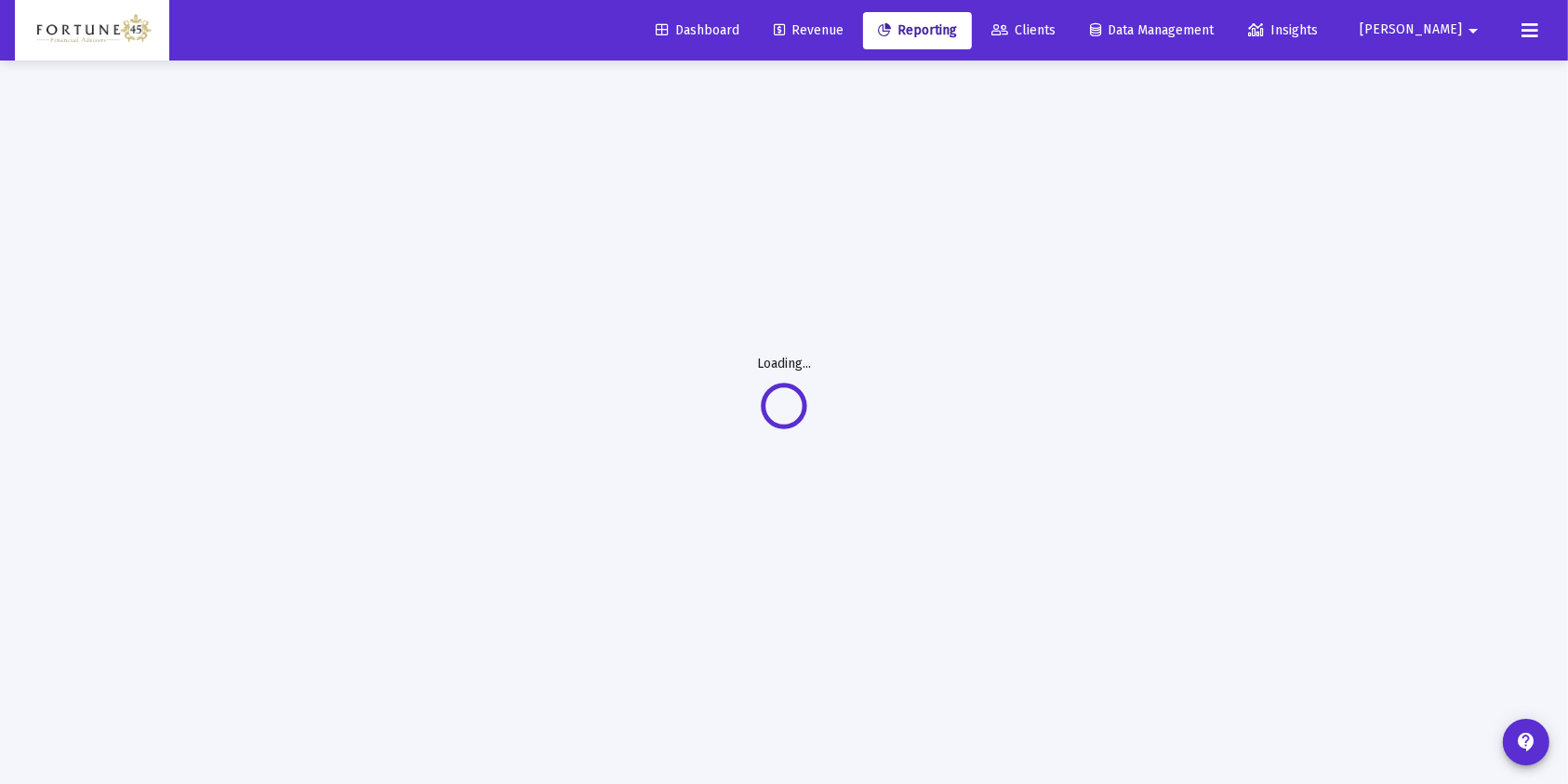
scroll to position [60, 0]
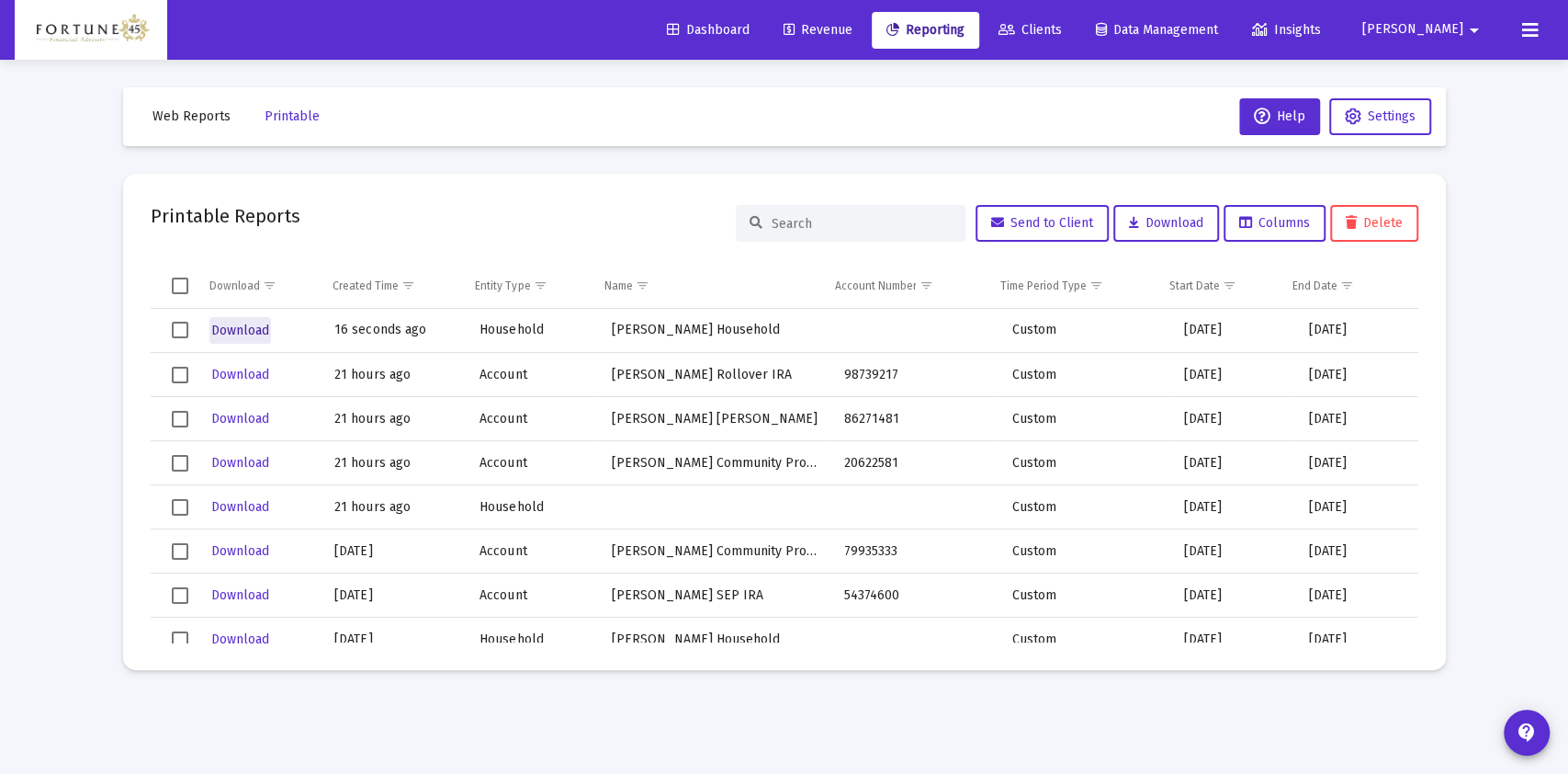
click at [247, 324] on span "Download" at bounding box center [240, 330] width 58 height 16
